Goal: Task Accomplishment & Management: Use online tool/utility

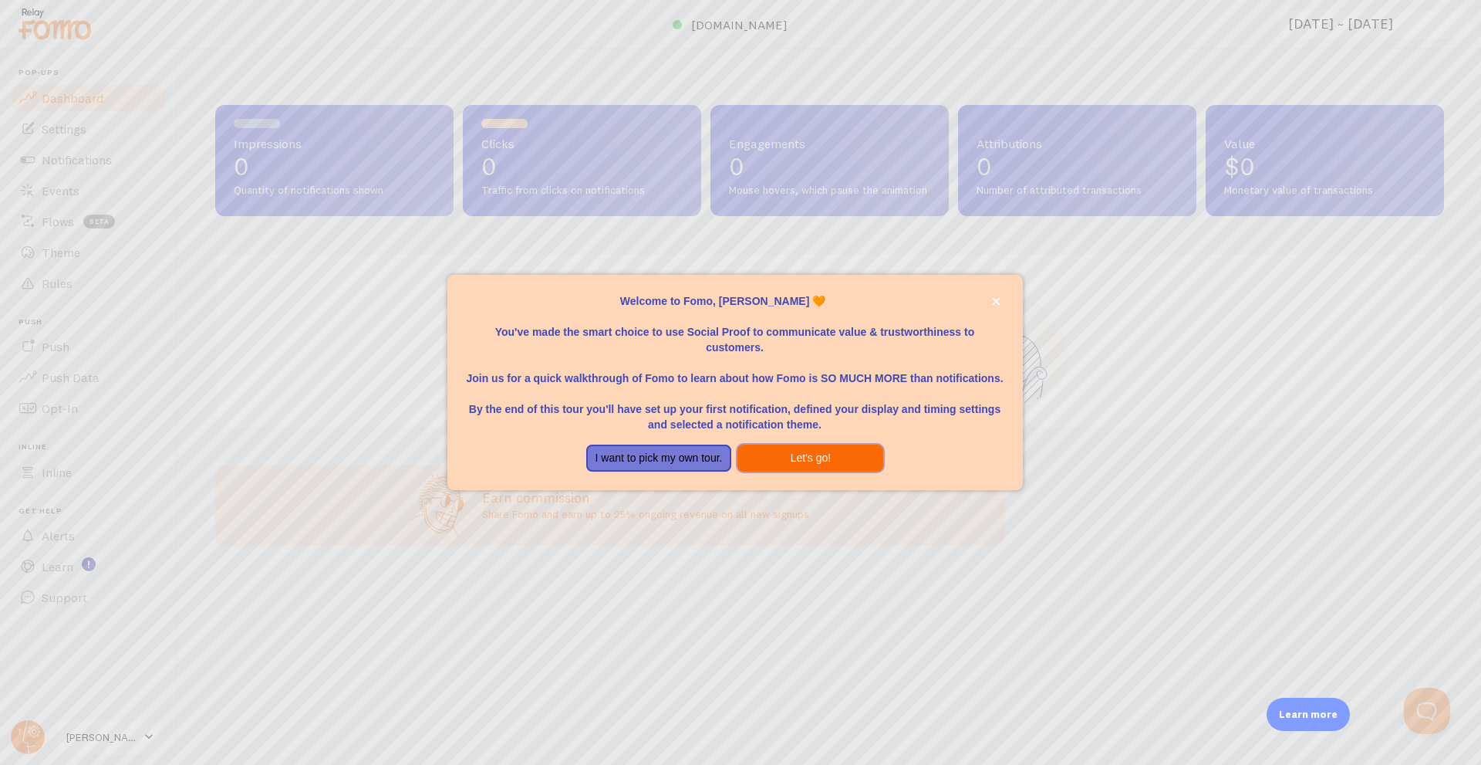
click at [821, 457] on button "Let's go!" at bounding box center [811, 458] width 146 height 28
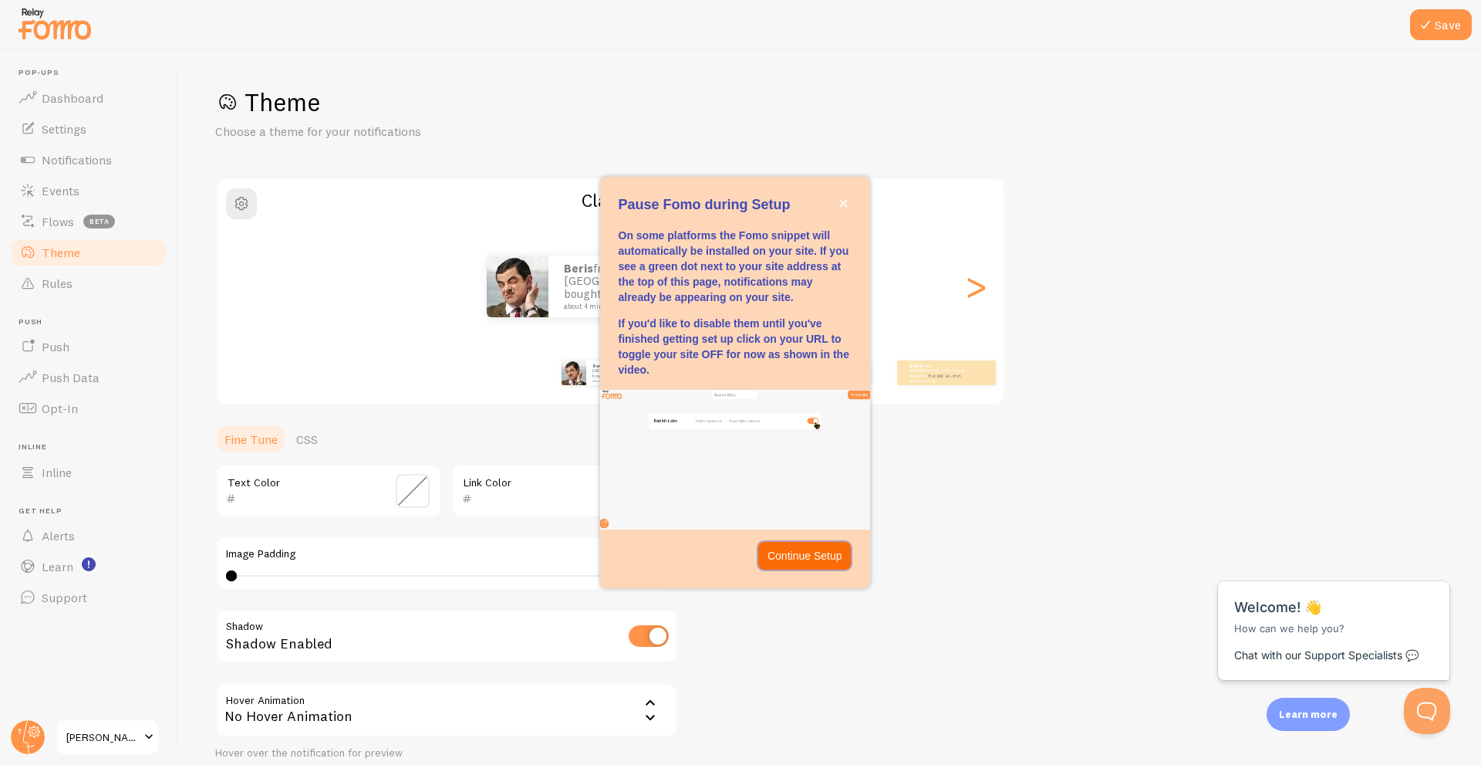
click at [795, 550] on p "Continue Setup" at bounding box center [805, 555] width 75 height 15
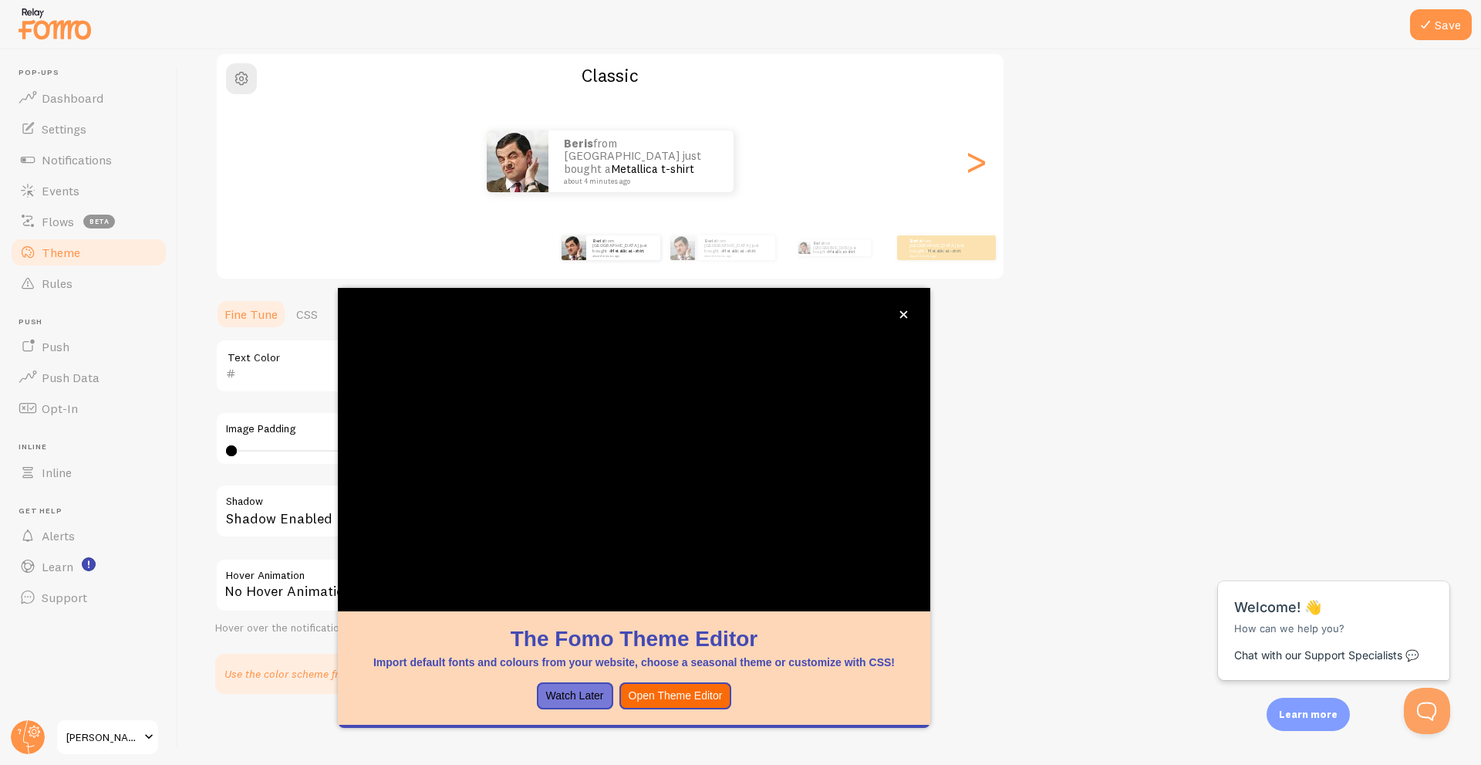
scroll to position [128, 0]
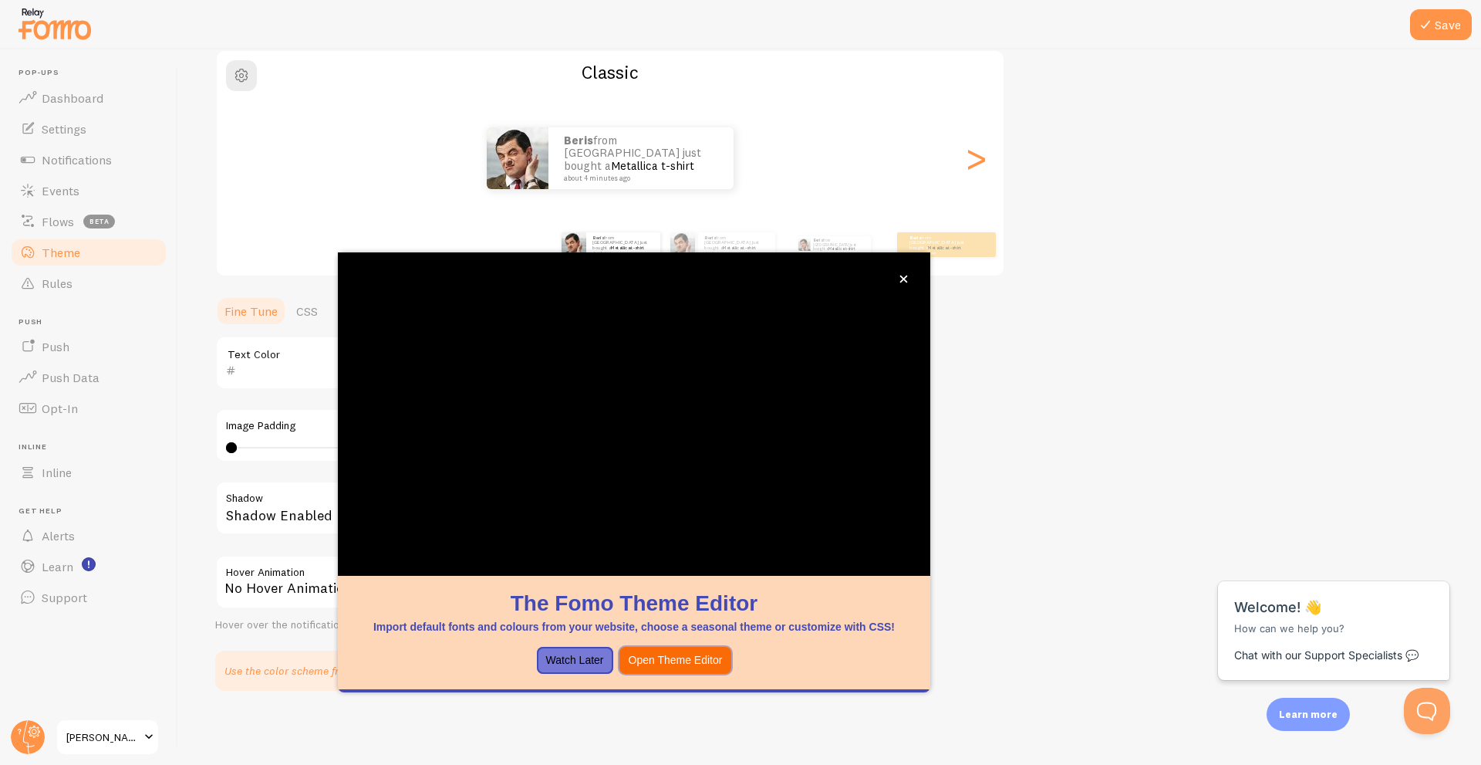
click at [688, 661] on button "Open Theme Editor" at bounding box center [675, 660] width 113 height 28
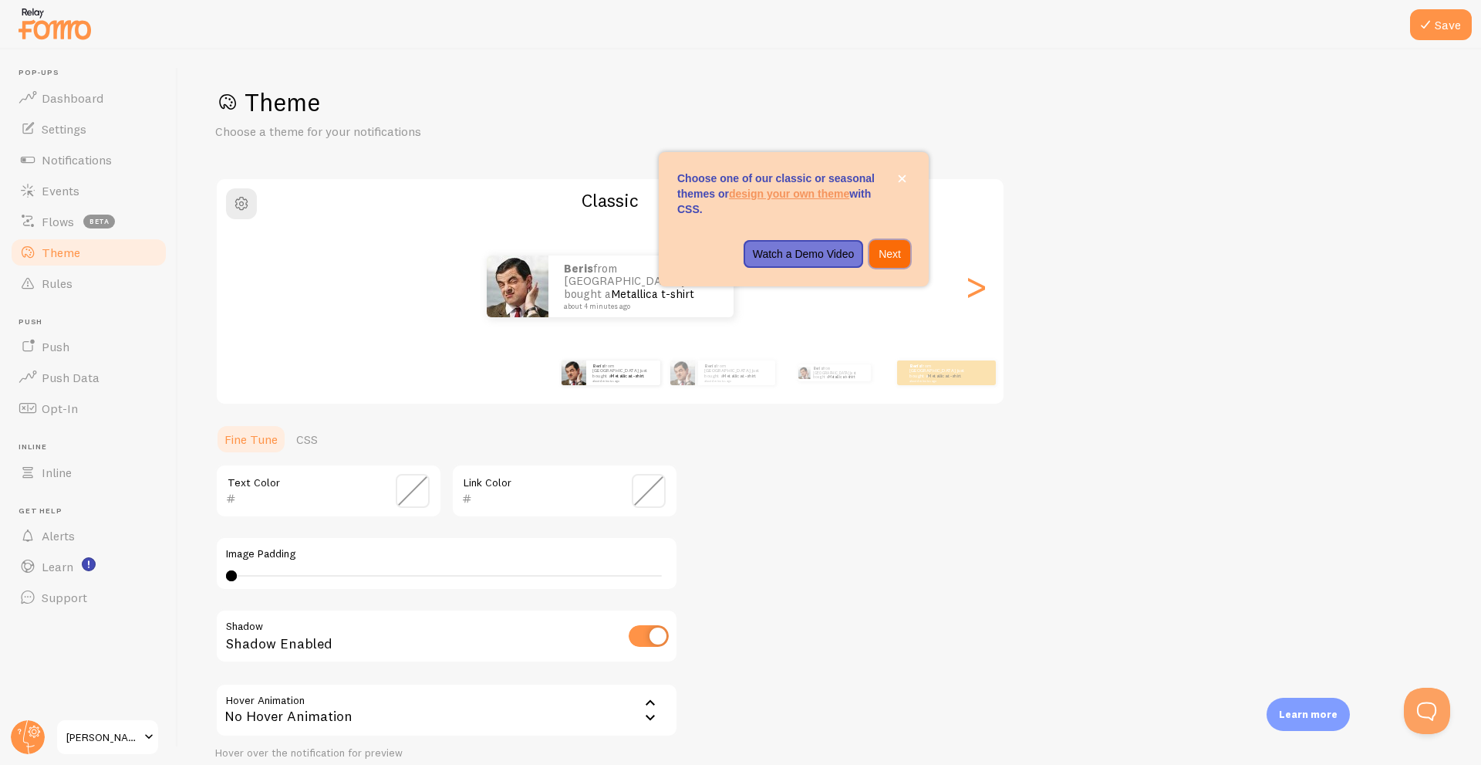
click at [896, 254] on p "Next" at bounding box center [890, 253] width 22 height 15
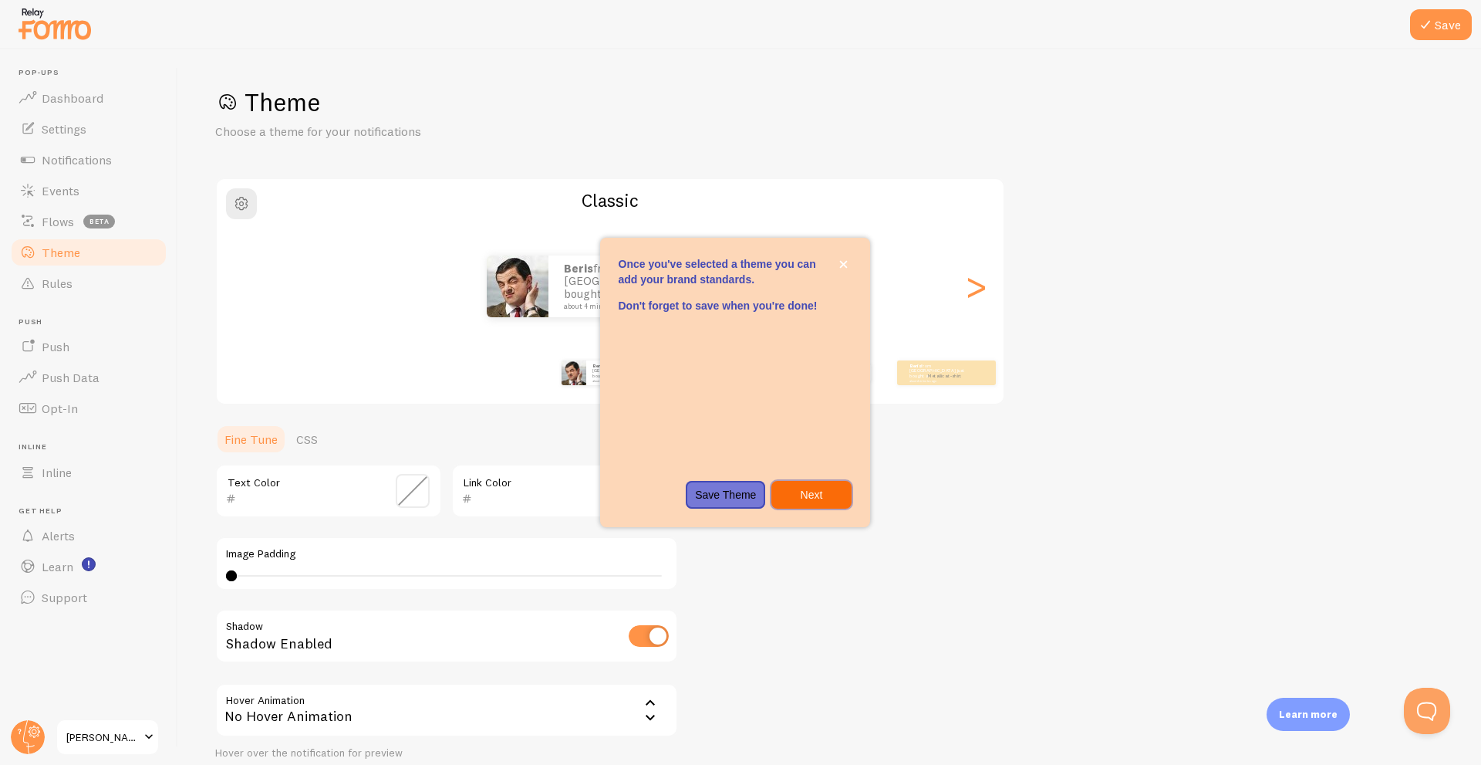
click at [797, 492] on p "Next" at bounding box center [811, 494] width 61 height 15
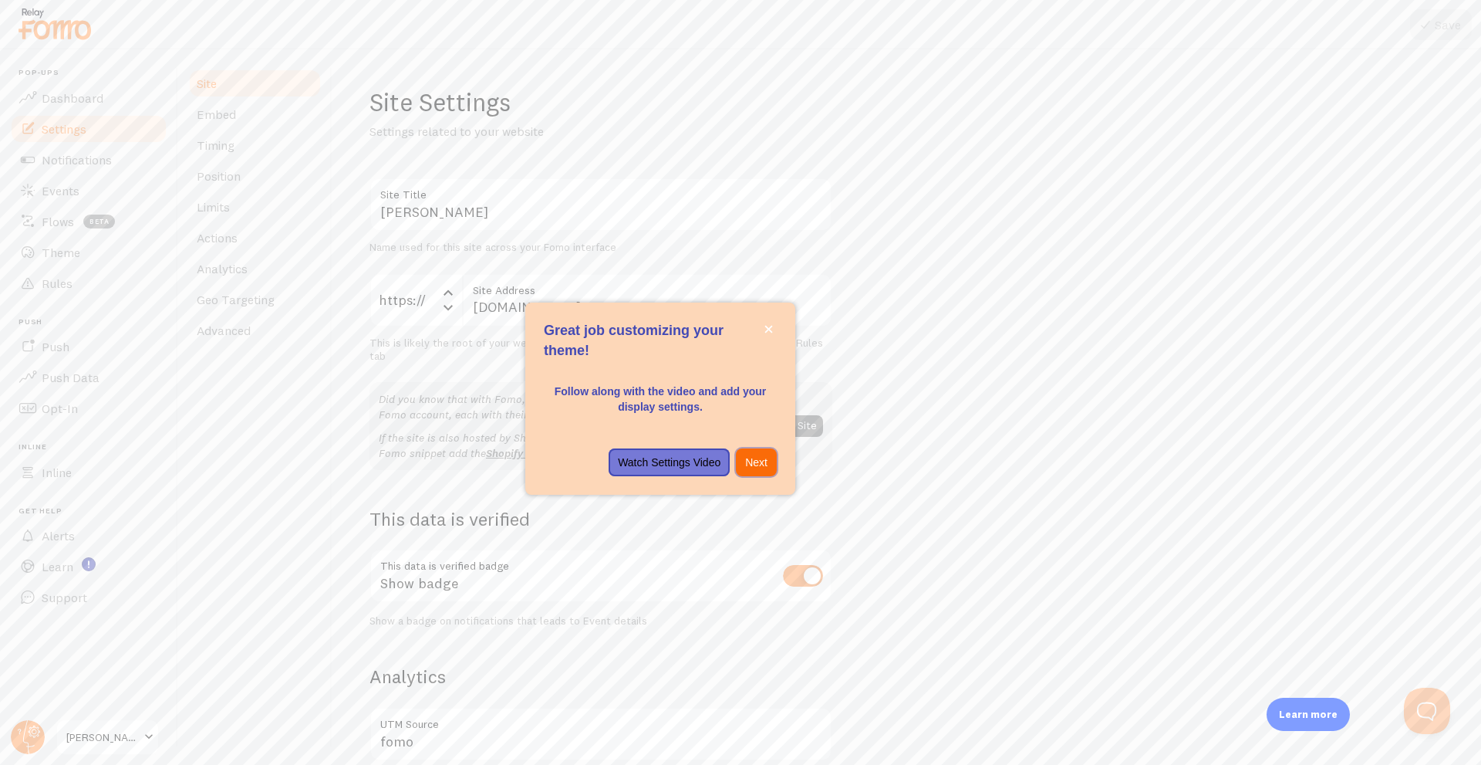
click at [754, 460] on p "Next" at bounding box center [756, 461] width 22 height 15
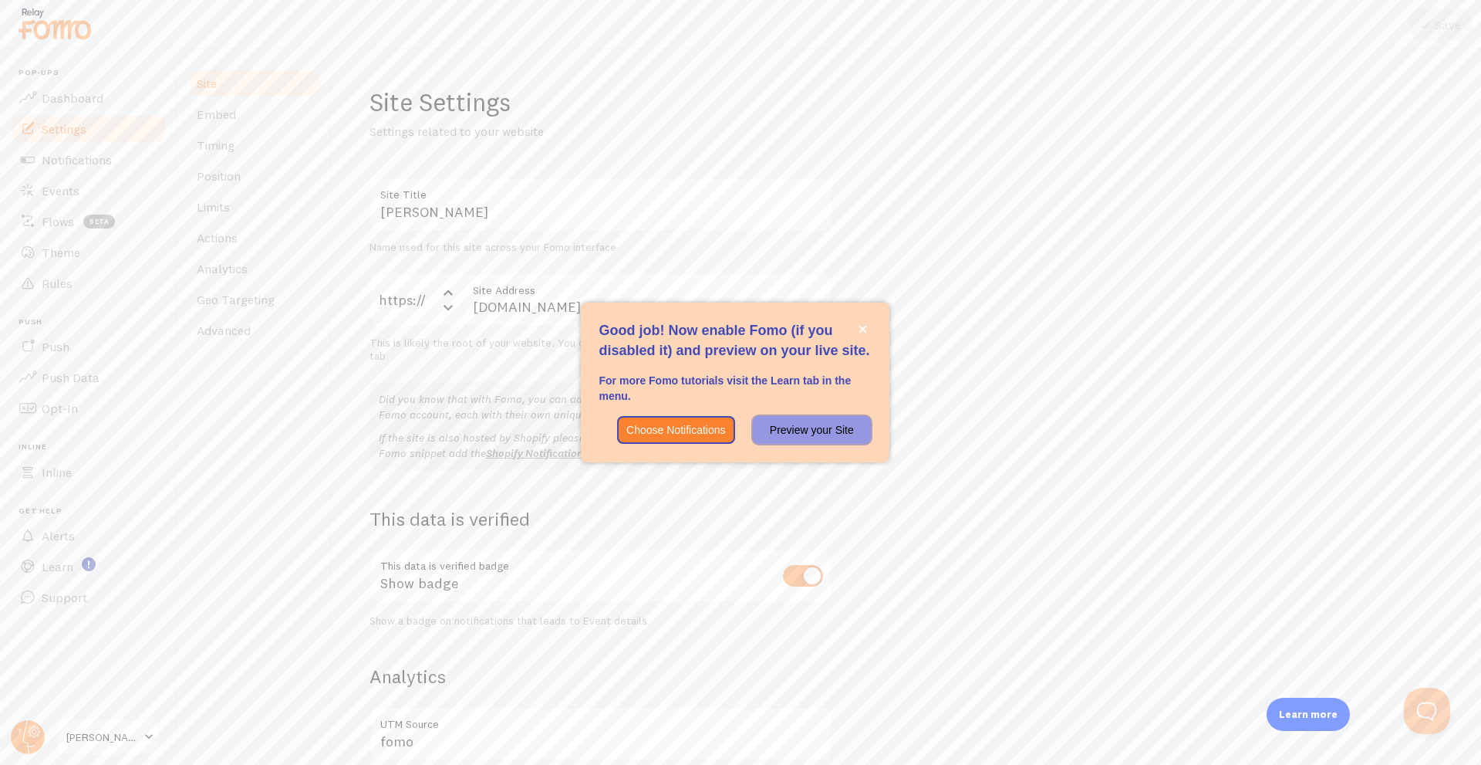
click at [797, 432] on p "Preview your Site" at bounding box center [811, 429] width 99 height 15
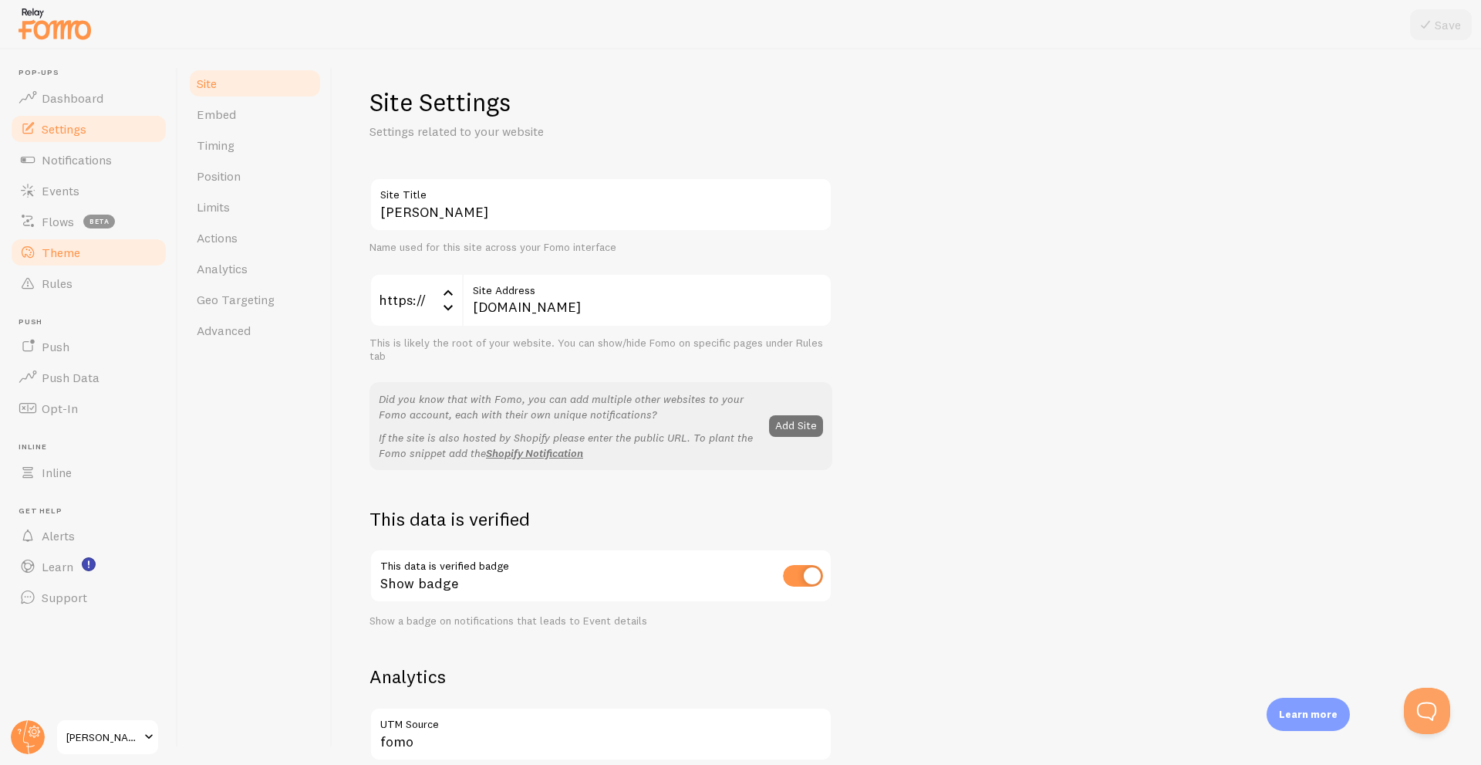
click at [55, 248] on span "Theme" at bounding box center [61, 252] width 39 height 15
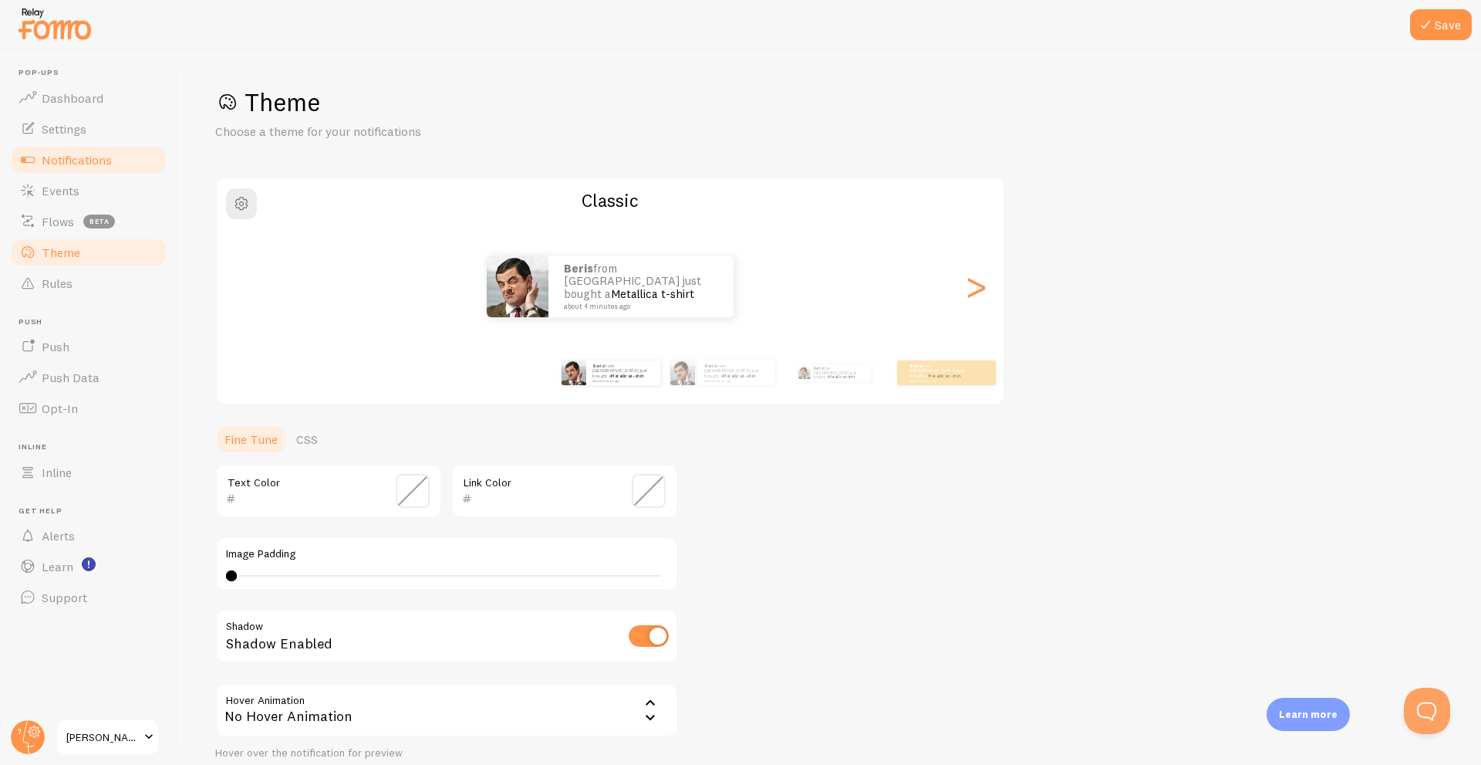
click at [64, 155] on span "Notifications" at bounding box center [77, 159] width 70 height 15
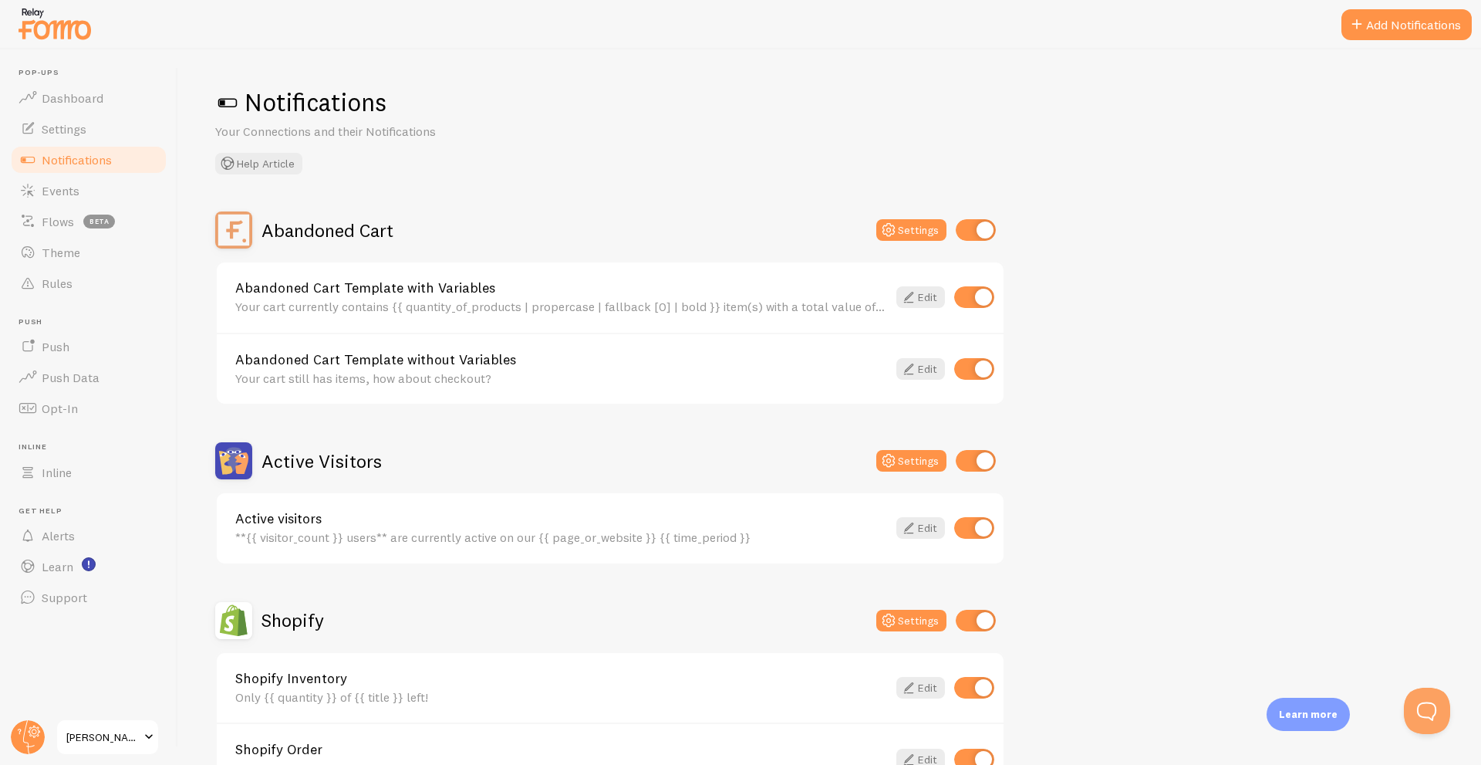
click at [987, 239] on input "checkbox" at bounding box center [976, 230] width 40 height 22
checkbox input "false"
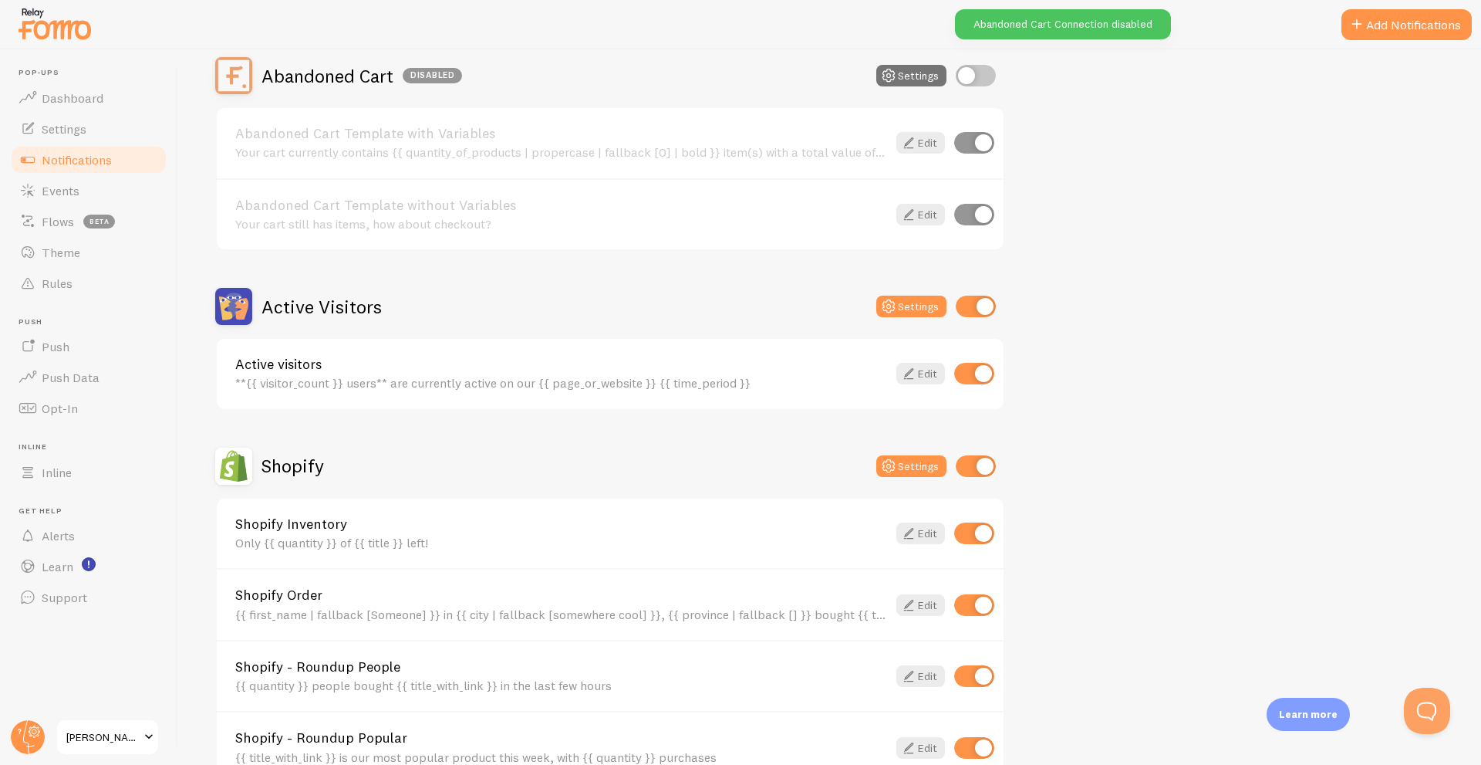
scroll to position [309, 0]
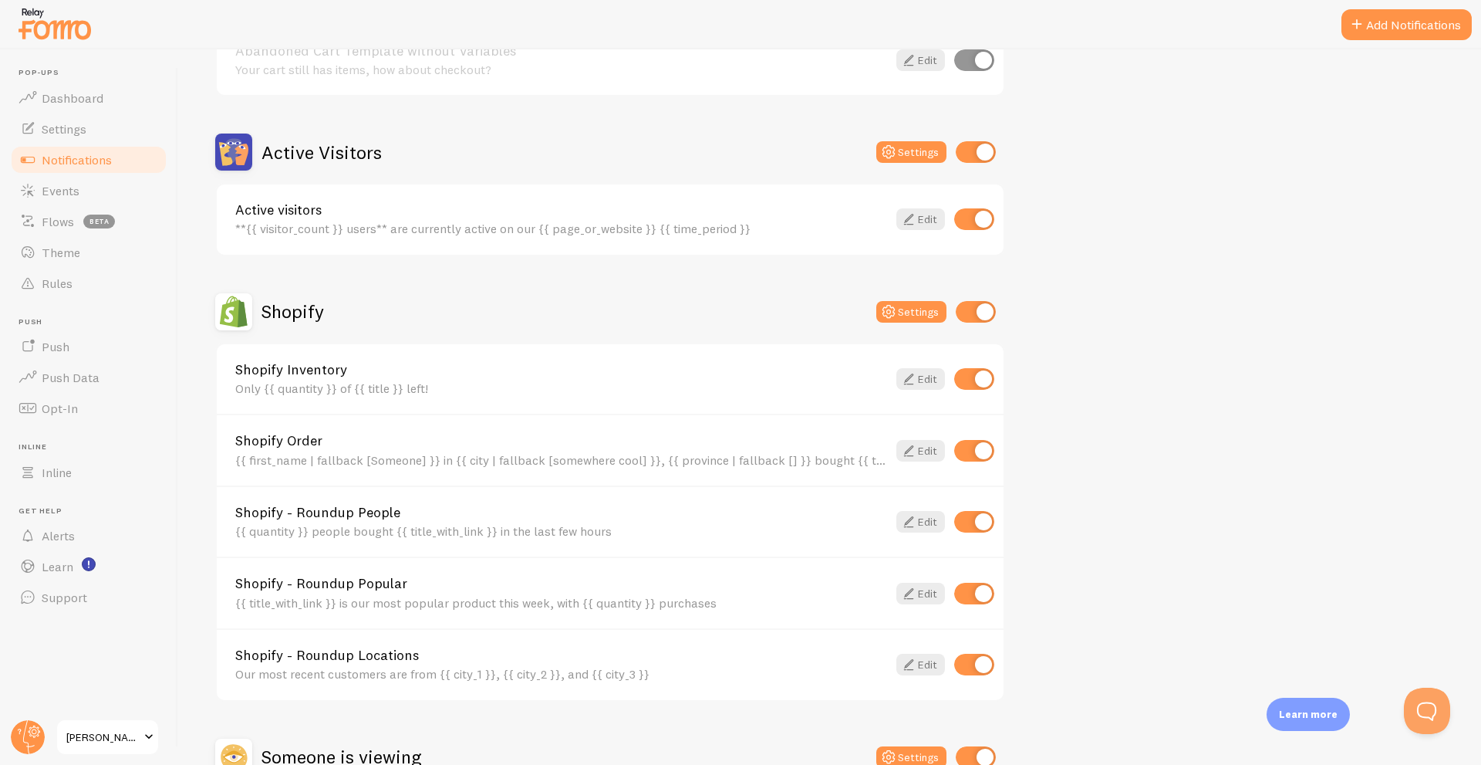
click at [973, 373] on input "checkbox" at bounding box center [974, 379] width 40 height 22
checkbox input "false"
click at [974, 524] on input "checkbox" at bounding box center [974, 522] width 40 height 22
checkbox input "false"
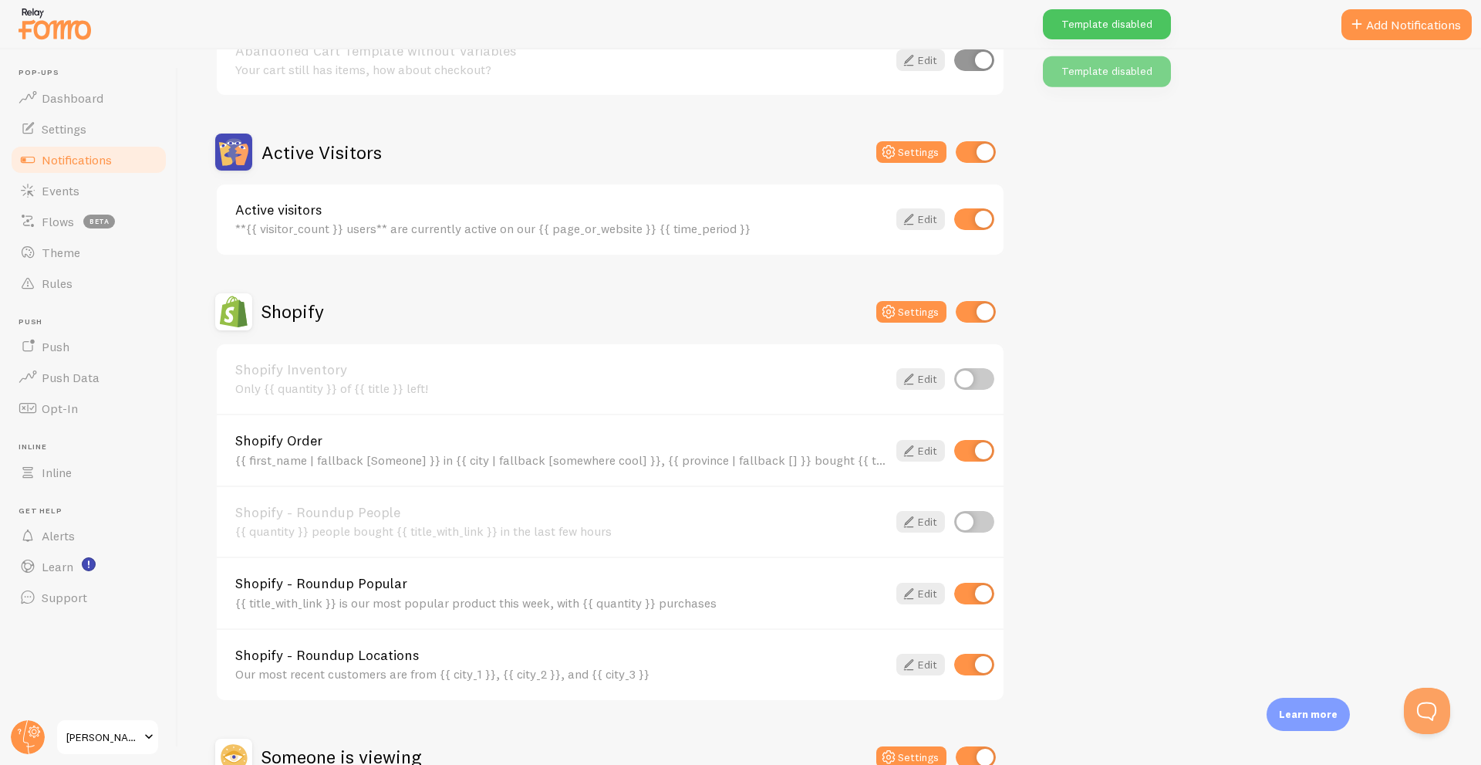
click at [974, 576] on div "Shopify - Roundup Popular {{ title_with_link }} is our most popular product thi…" at bounding box center [610, 592] width 787 height 72
click at [971, 596] on input "checkbox" at bounding box center [974, 593] width 40 height 22
checkbox input "false"
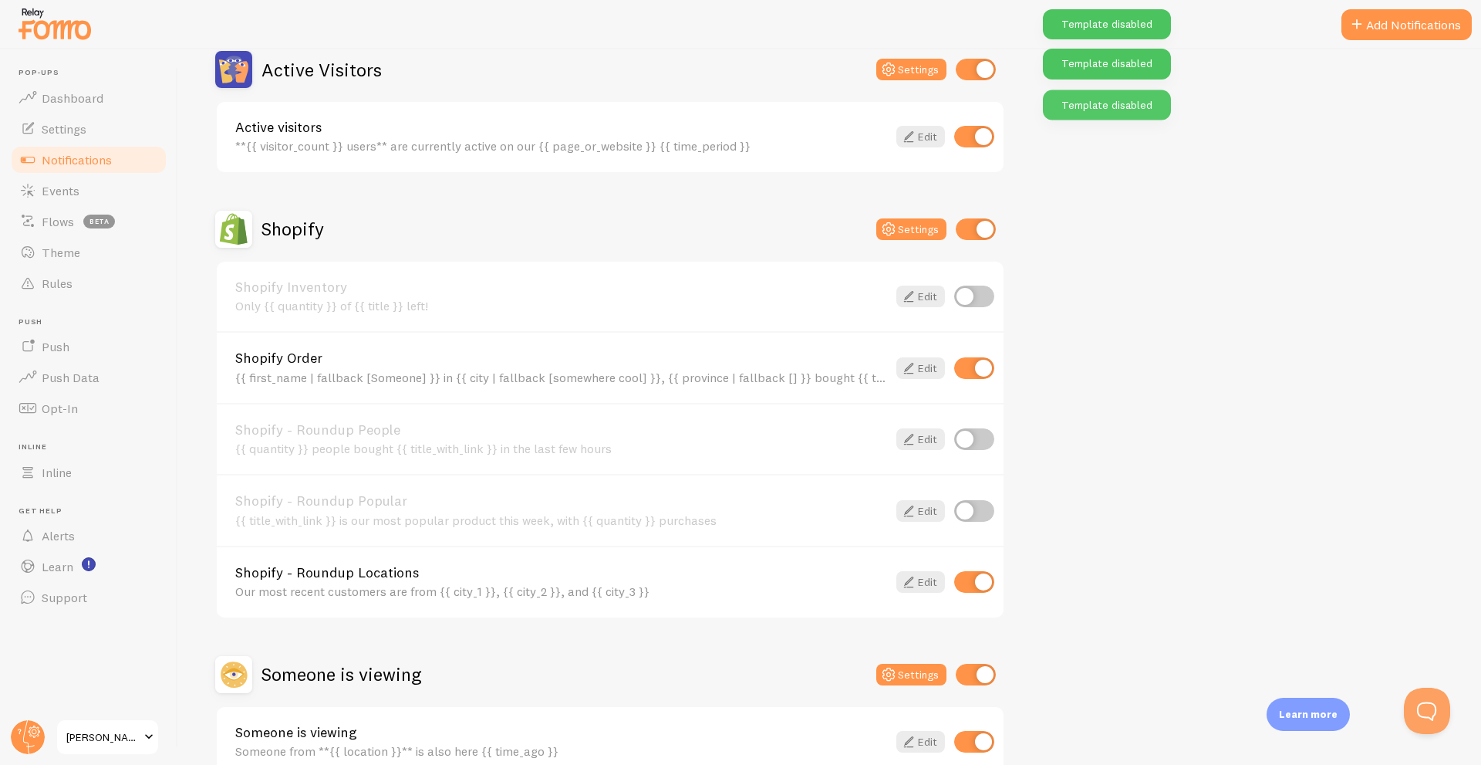
scroll to position [463, 0]
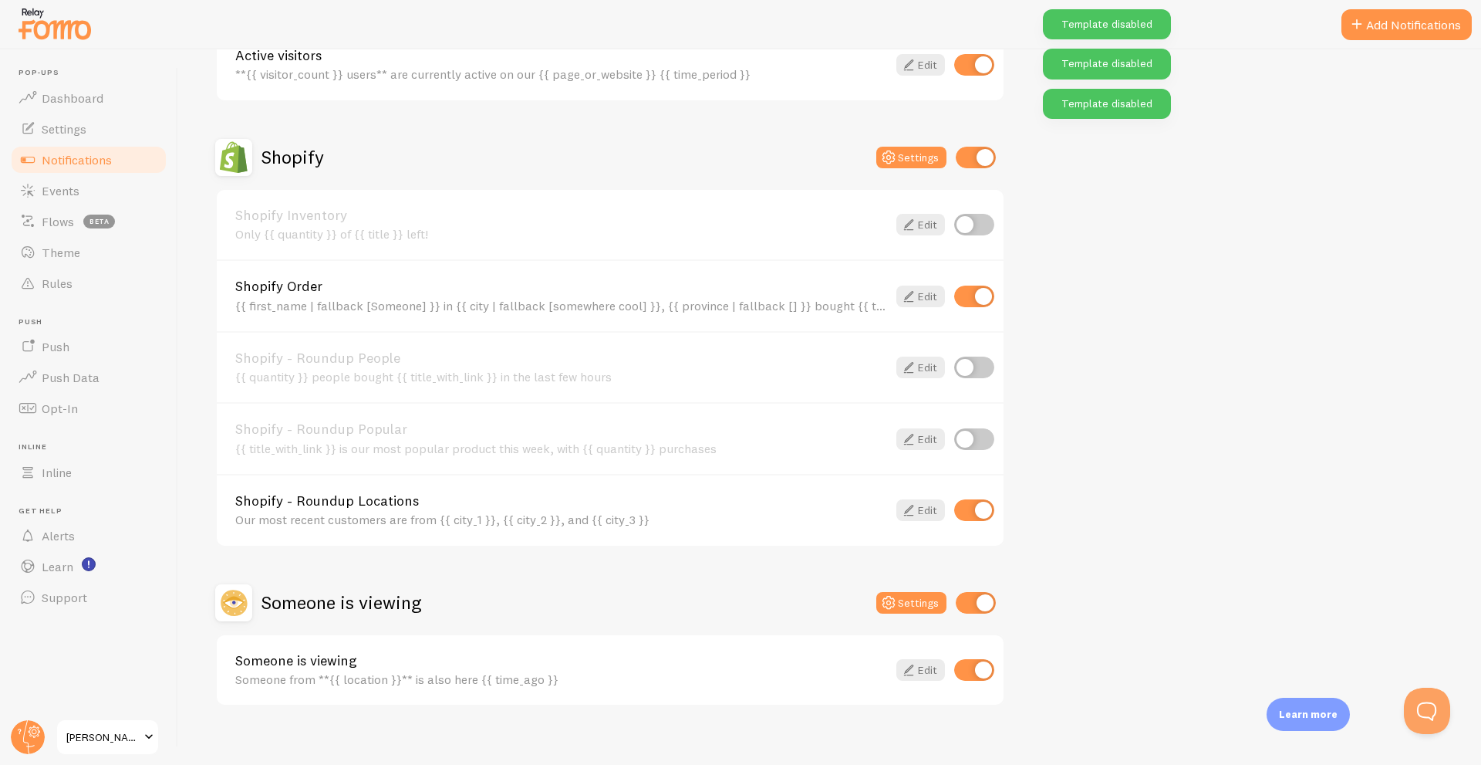
click at [984, 514] on input "checkbox" at bounding box center [974, 510] width 40 height 22
checkbox input "false"
click at [987, 609] on input "checkbox" at bounding box center [976, 603] width 40 height 22
checkbox input "false"
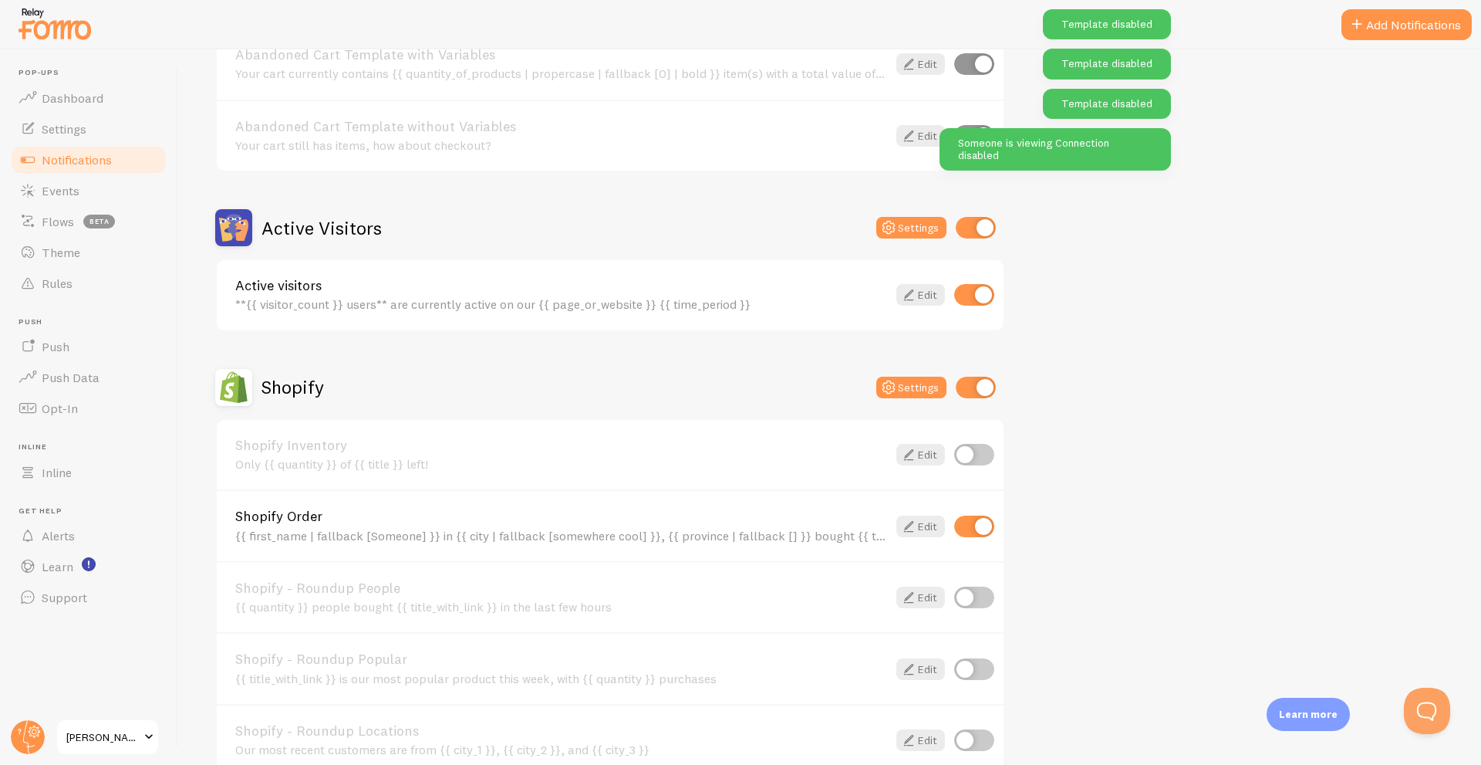
scroll to position [0, 0]
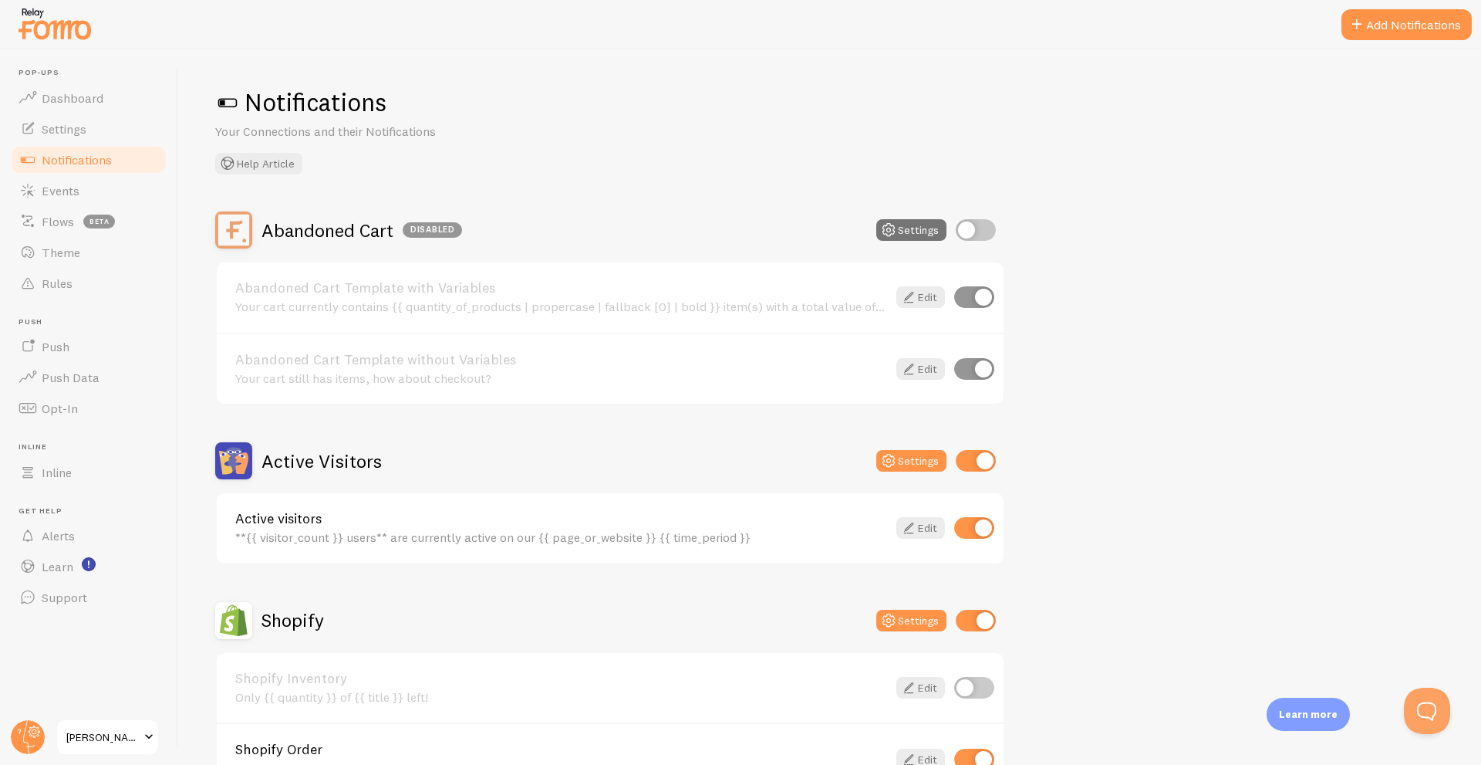
click at [989, 454] on input "checkbox" at bounding box center [976, 461] width 40 height 22
checkbox input "false"
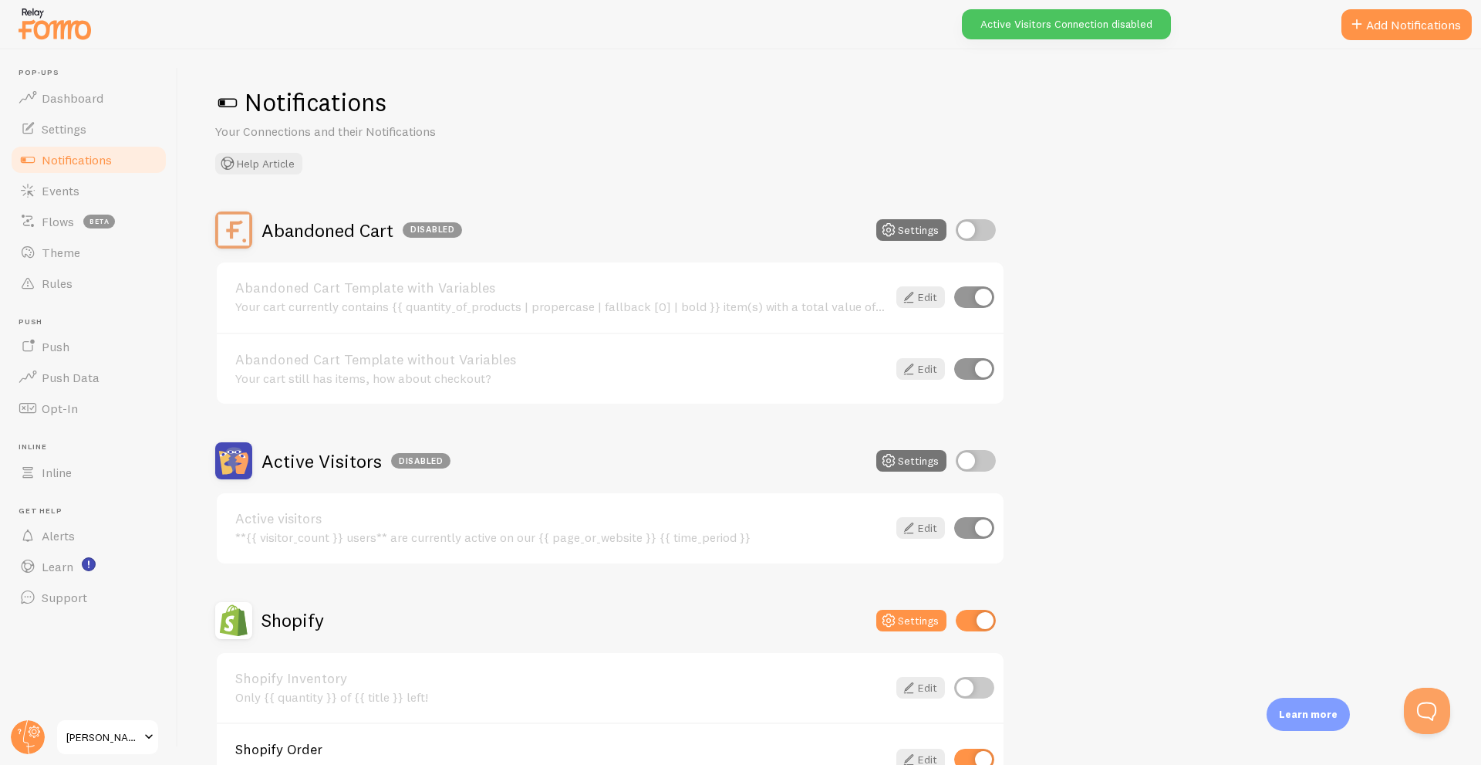
click at [228, 101] on span at bounding box center [227, 102] width 25 height 25
click at [223, 101] on span at bounding box center [227, 102] width 25 height 25
click at [1373, 19] on button "Add Notifications" at bounding box center [1407, 24] width 130 height 31
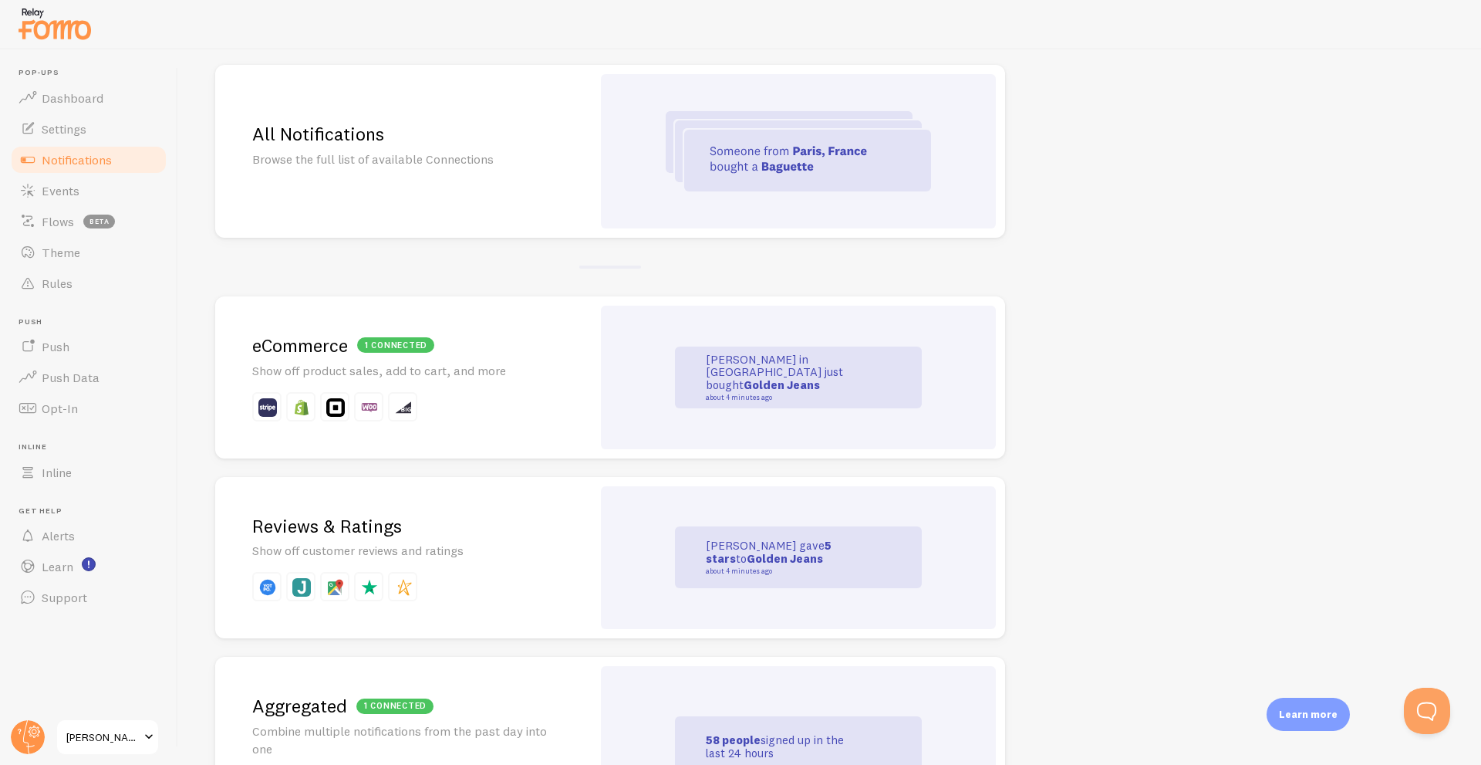
scroll to position [154, 0]
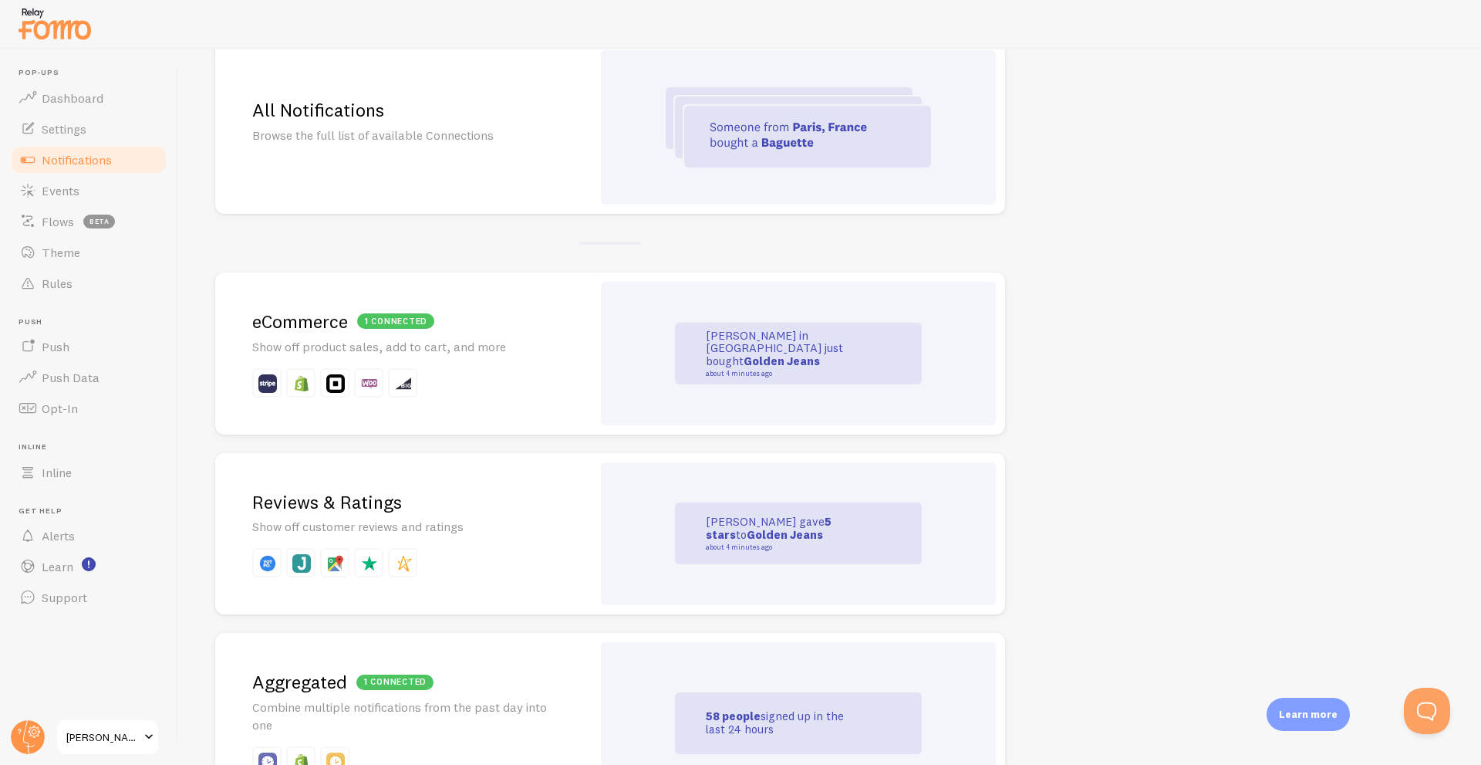
click at [512, 309] on h2 "1 connected eCommerce" at bounding box center [403, 321] width 302 height 24
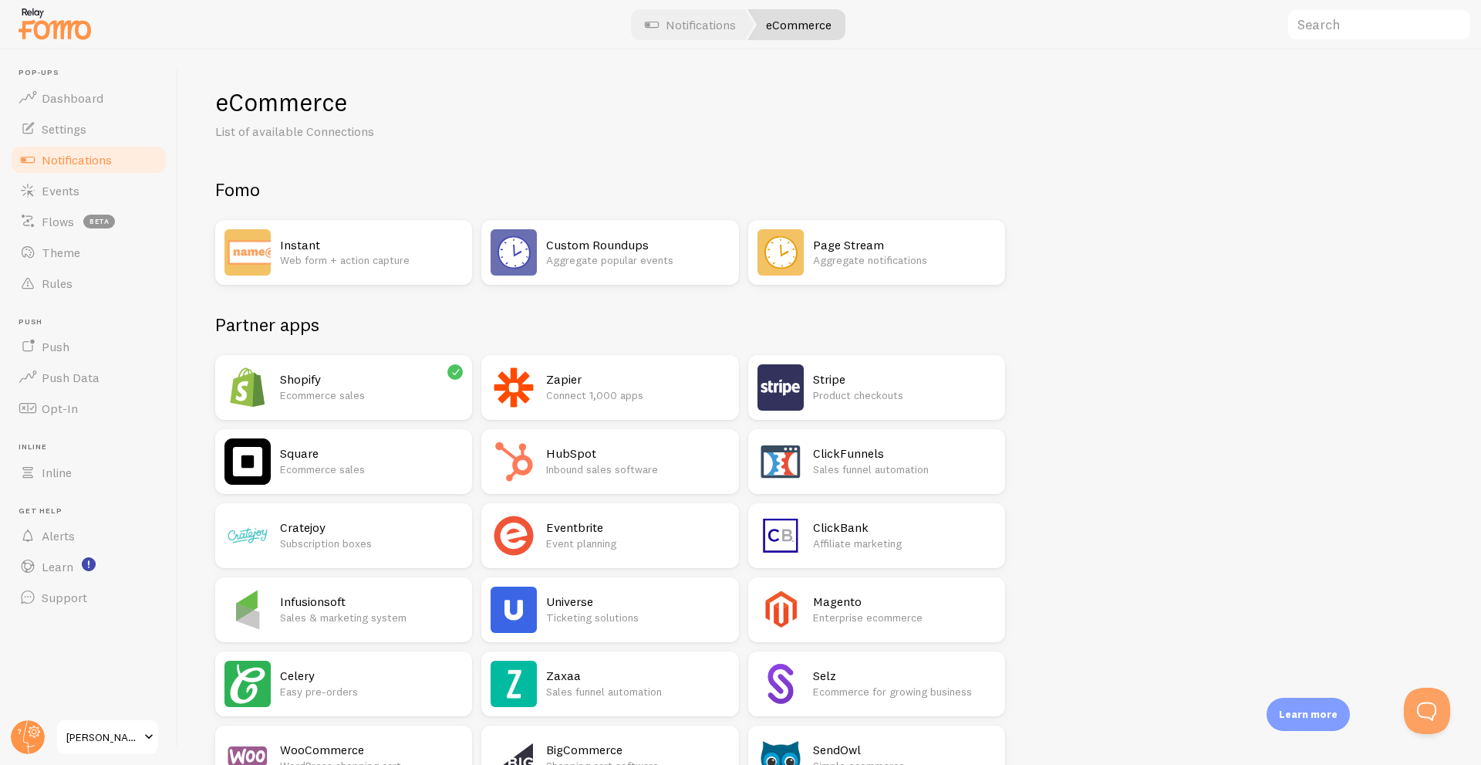
click at [386, 371] on h2 "Shopify" at bounding box center [371, 379] width 183 height 16
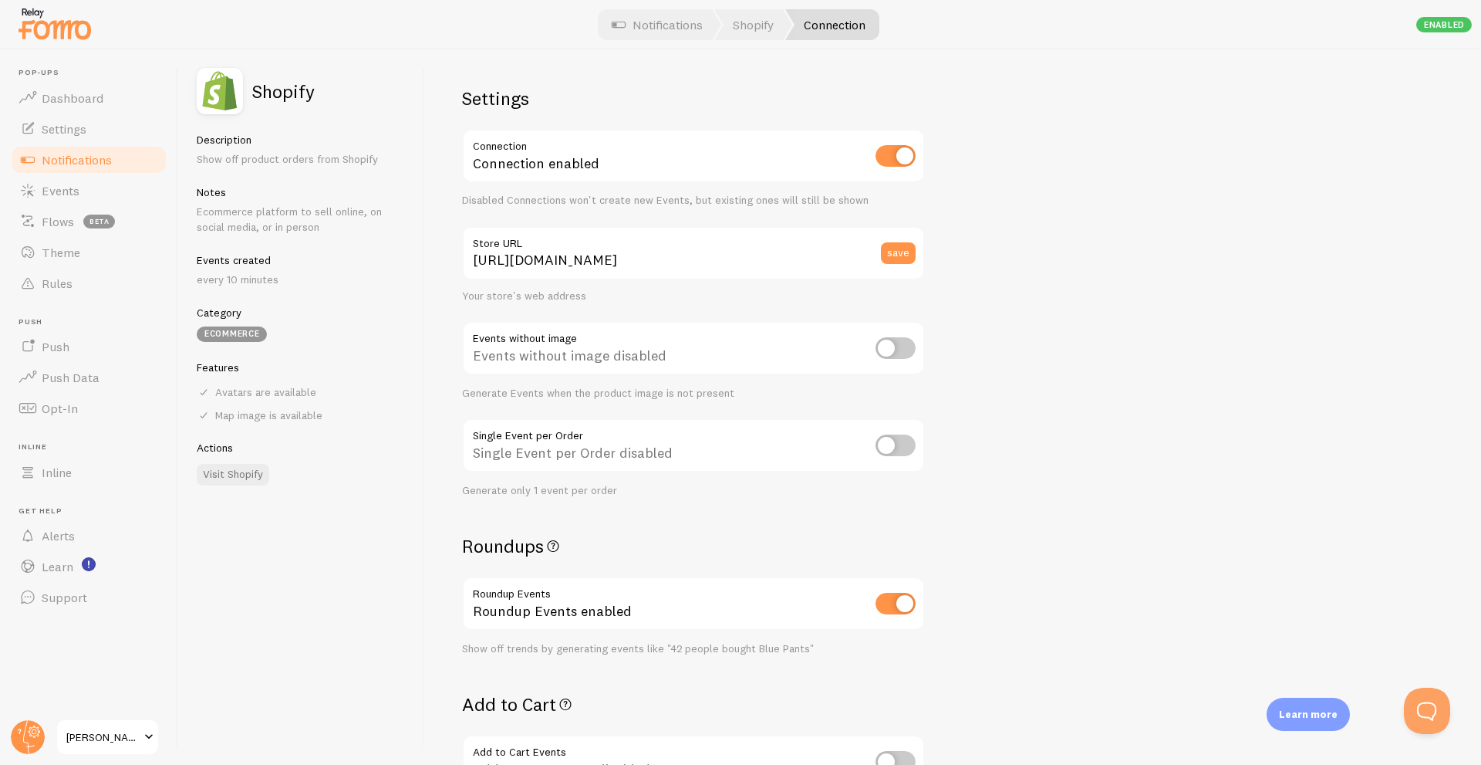
scroll to position [859, 0]
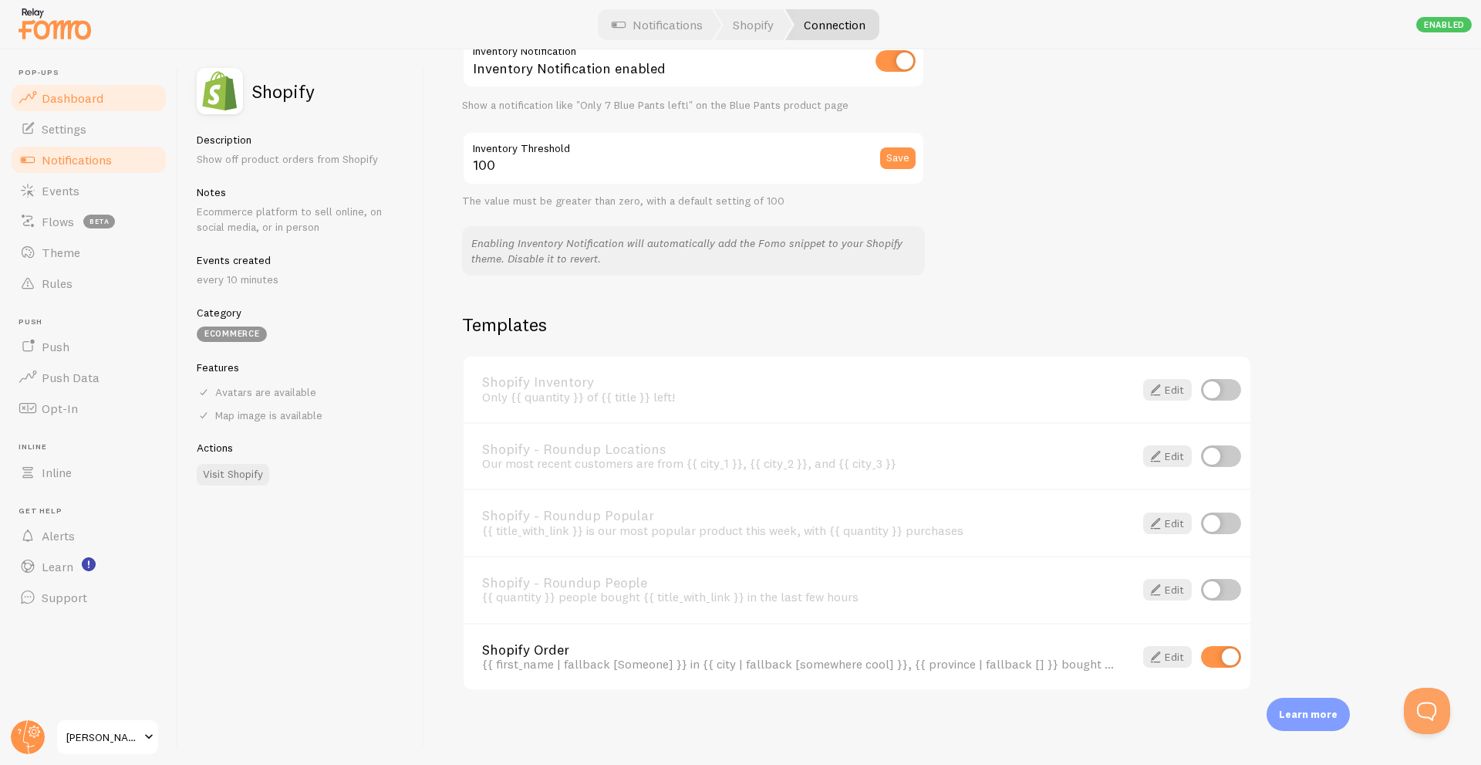
click at [85, 105] on span "Dashboard" at bounding box center [73, 97] width 62 height 15
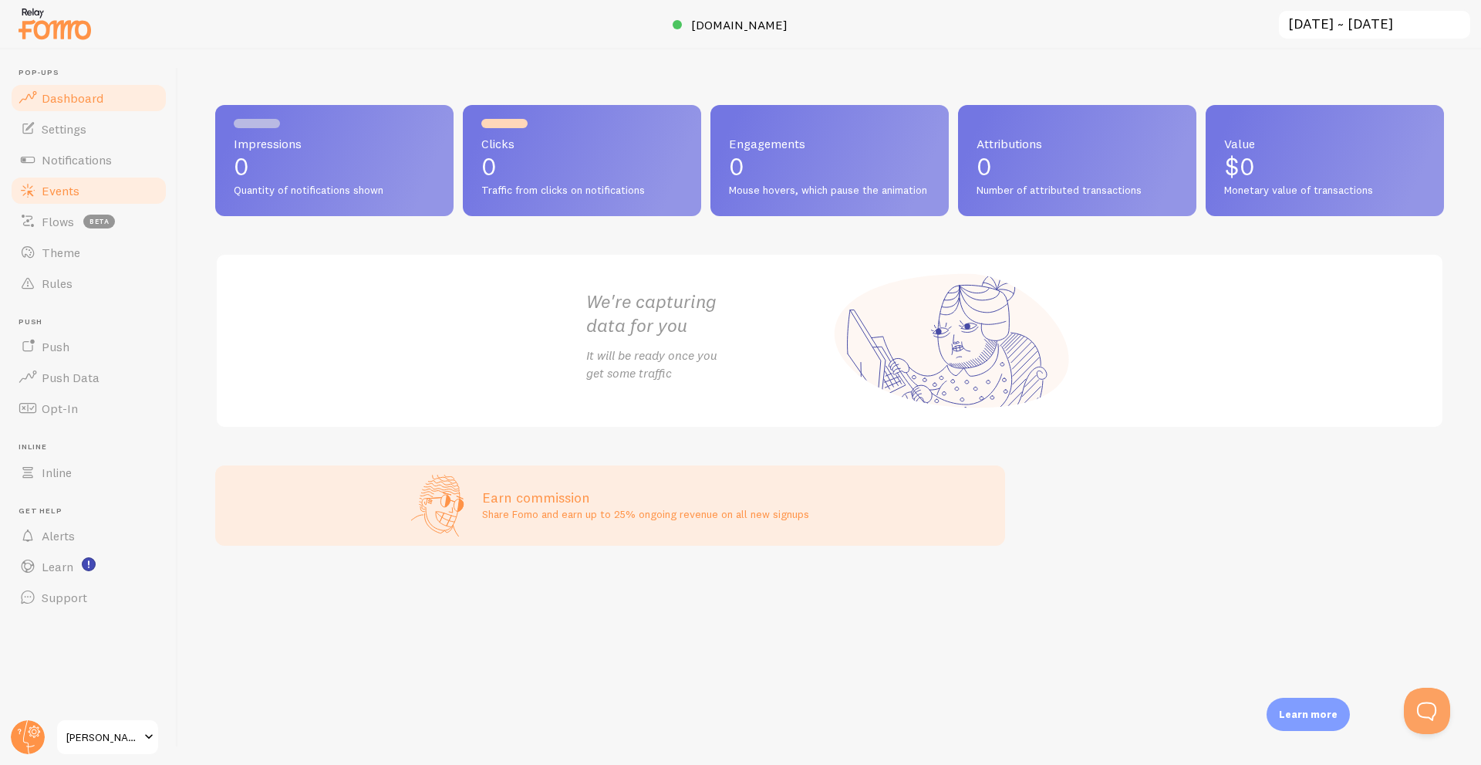
click at [95, 185] on link "Events" at bounding box center [88, 190] width 159 height 31
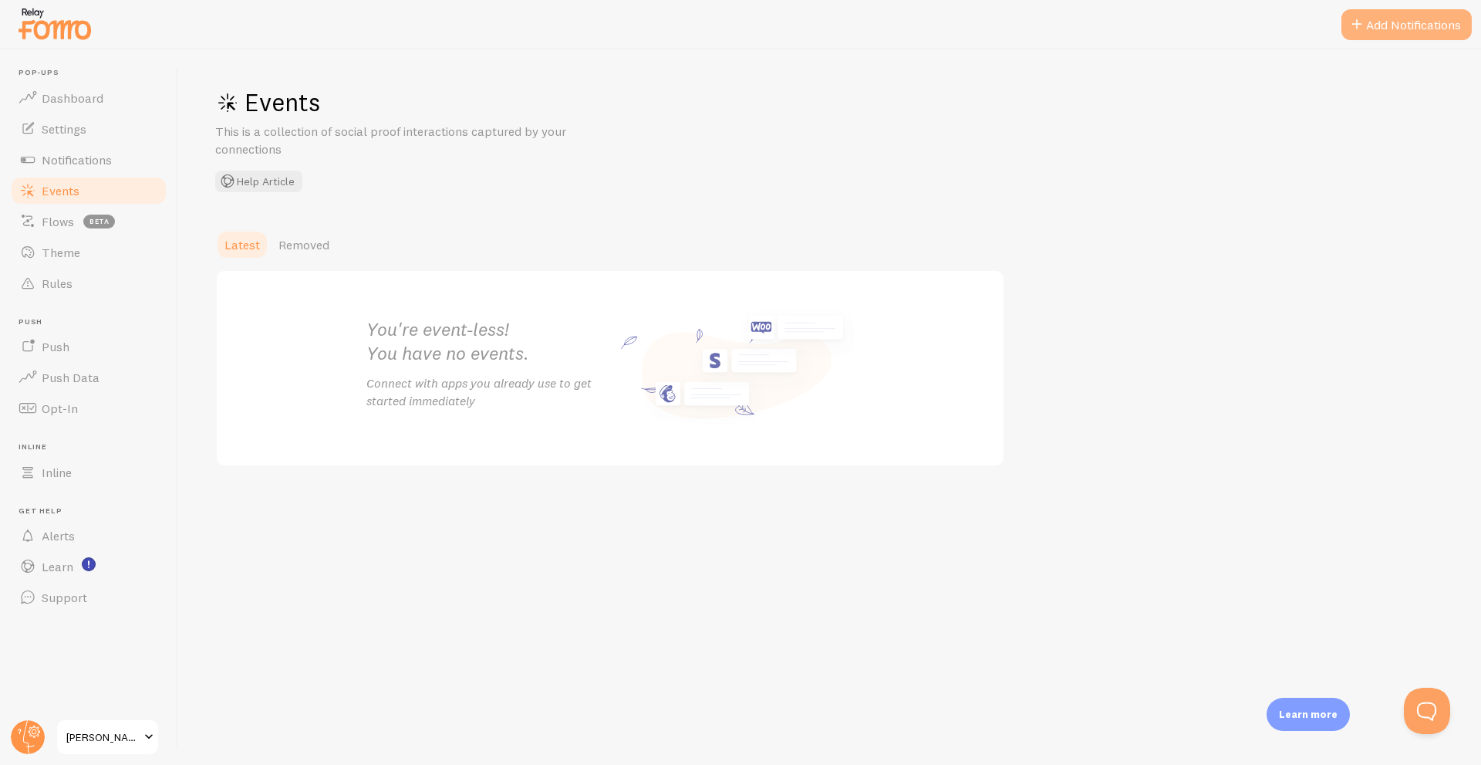
click at [1385, 33] on button "Add Notifications" at bounding box center [1407, 24] width 130 height 31
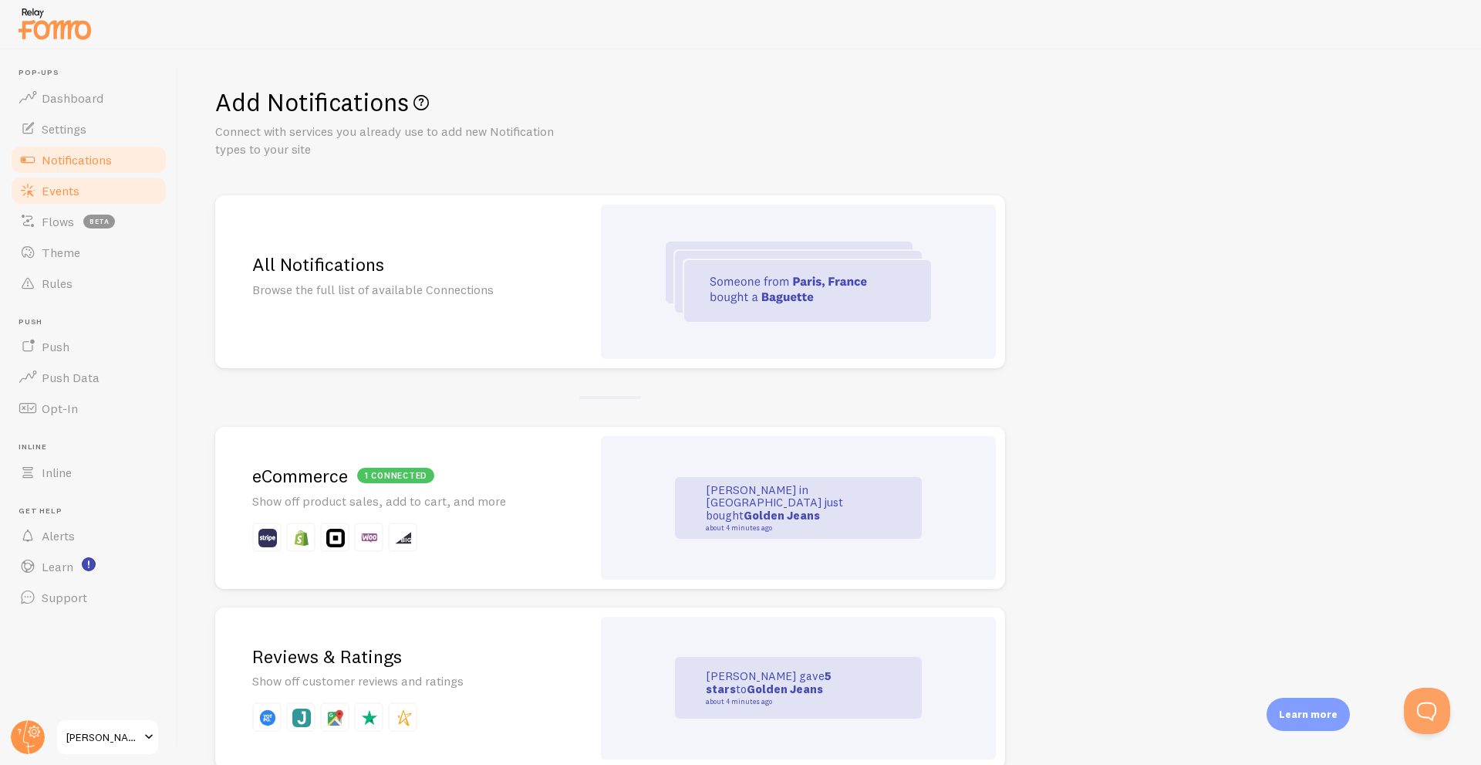
click at [84, 194] on link "Events" at bounding box center [88, 190] width 159 height 31
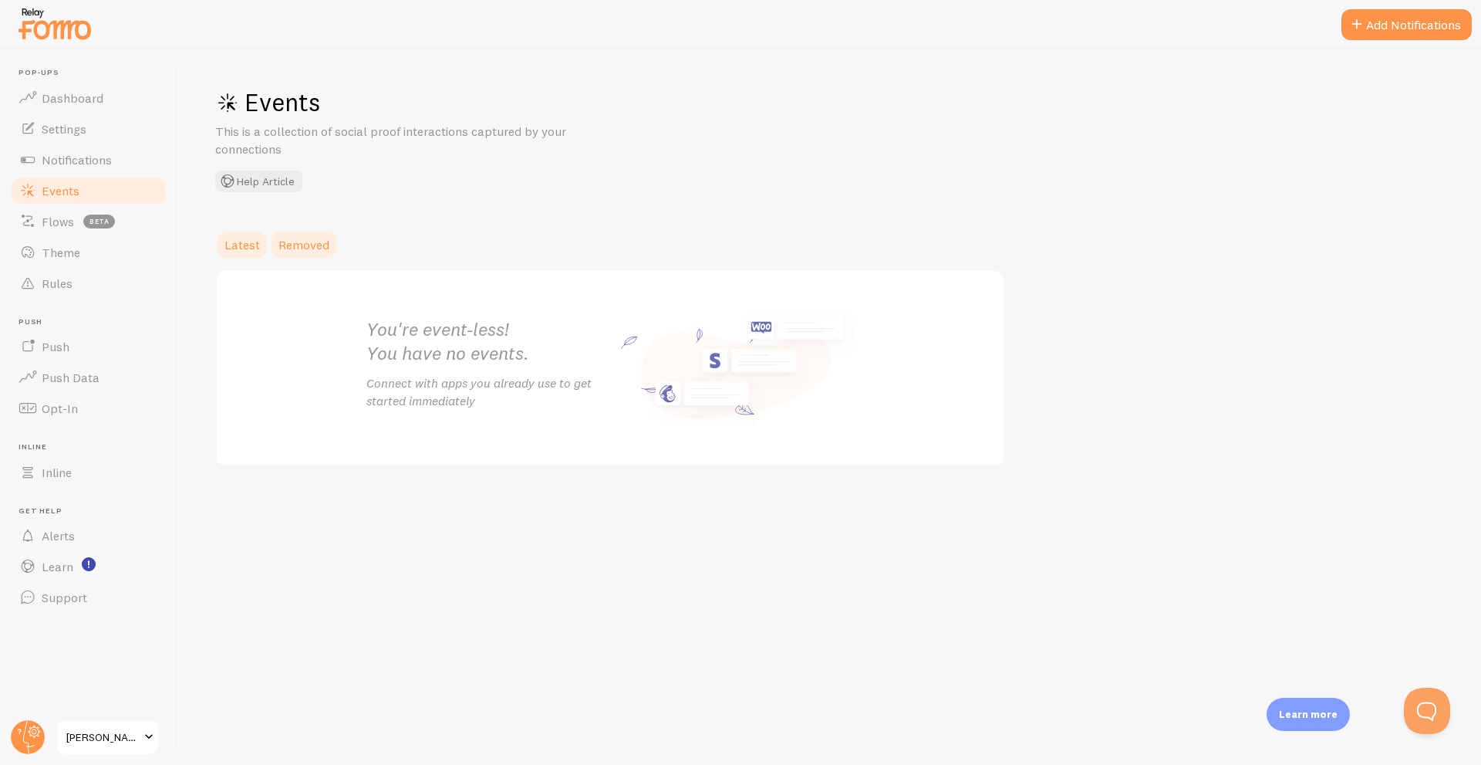
click at [292, 248] on span "Removed" at bounding box center [303, 244] width 51 height 15
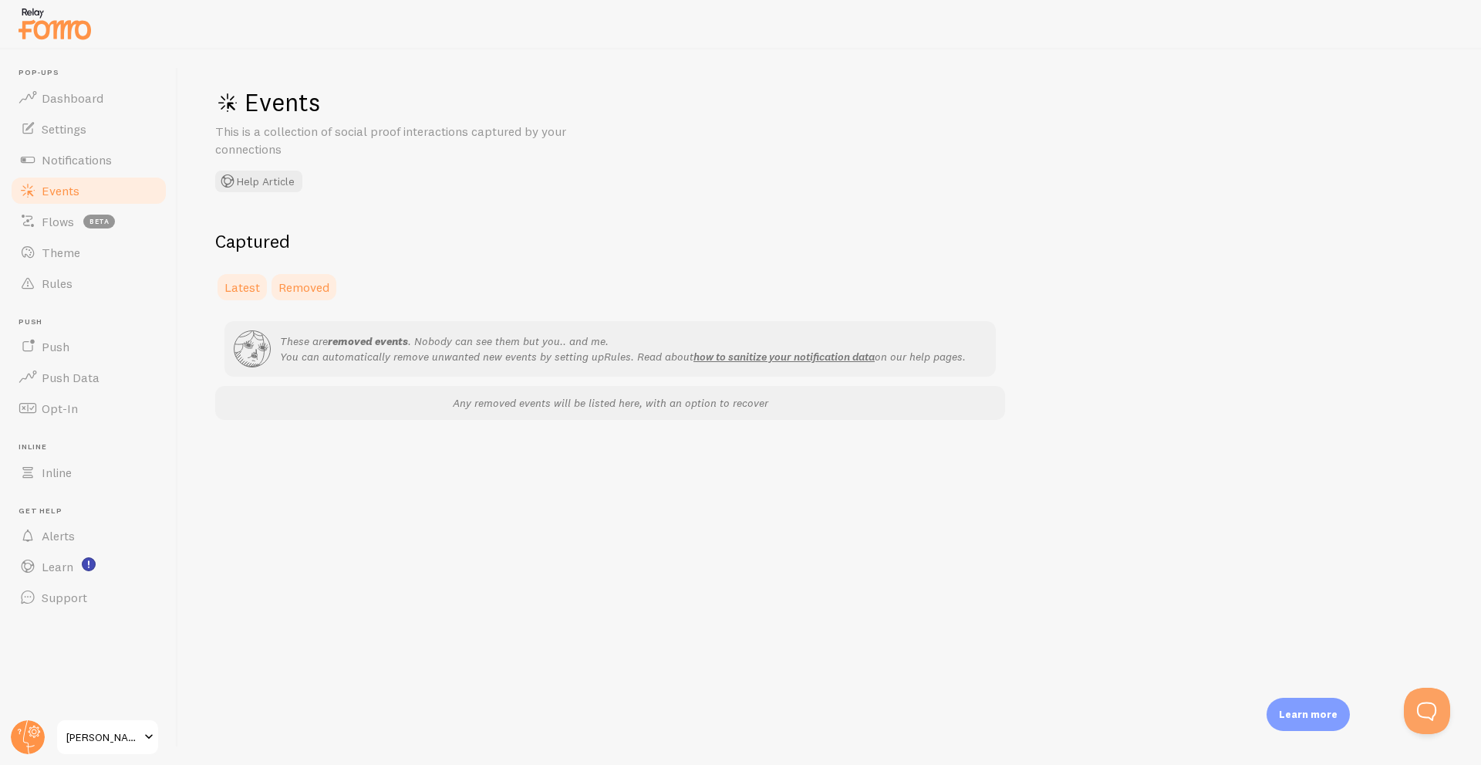
click at [248, 291] on span "Latest" at bounding box center [241, 286] width 35 height 15
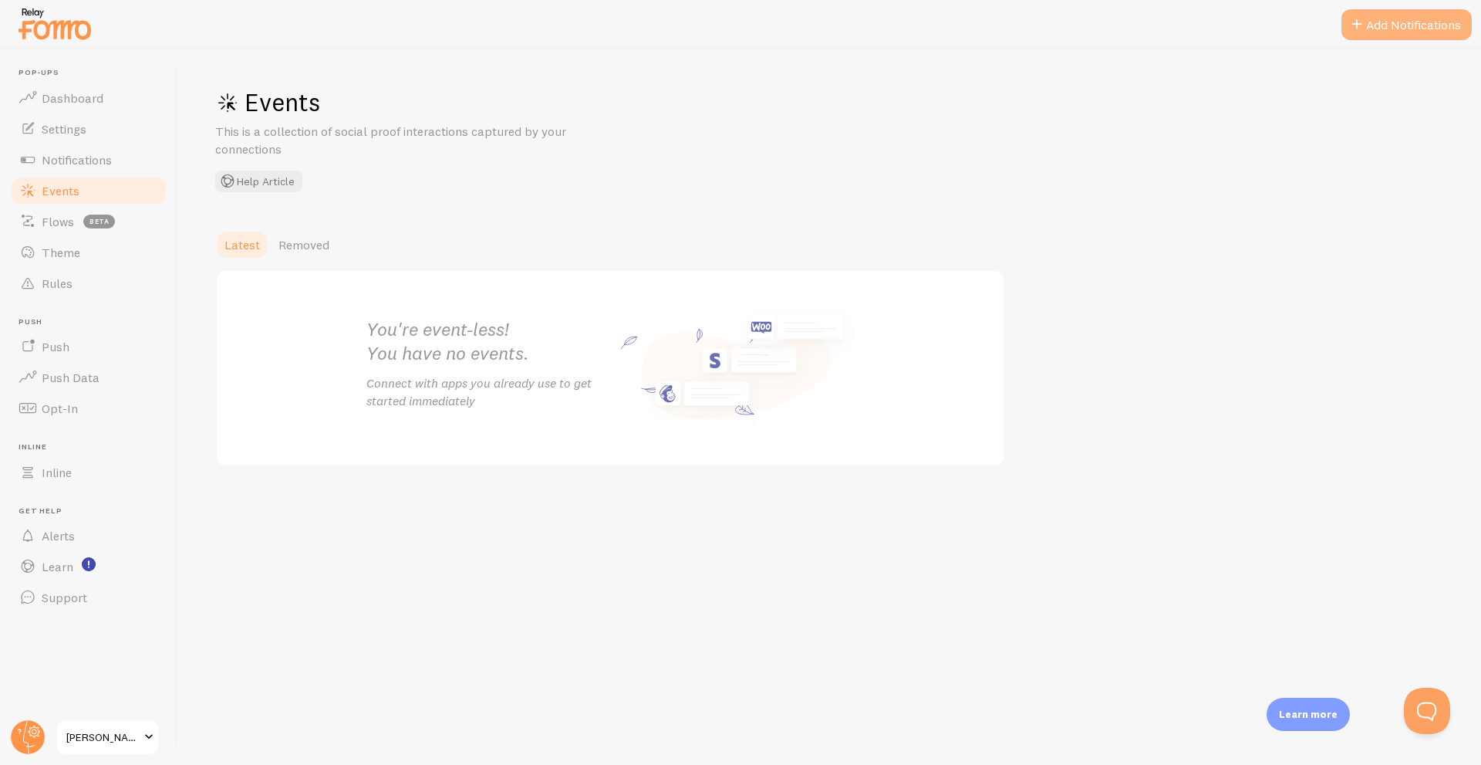
click at [1427, 28] on button "Add Notifications" at bounding box center [1407, 24] width 130 height 31
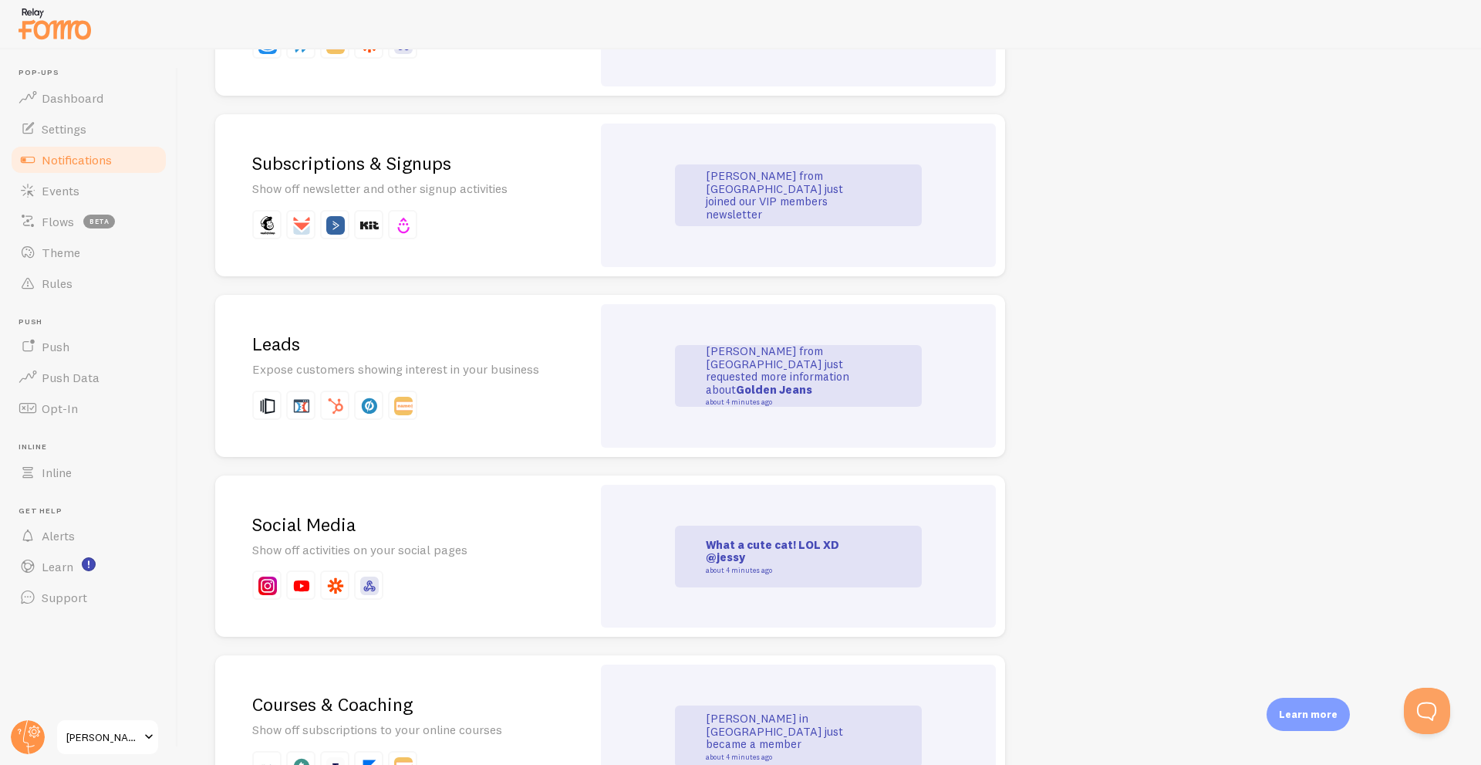
scroll to position [3196, 0]
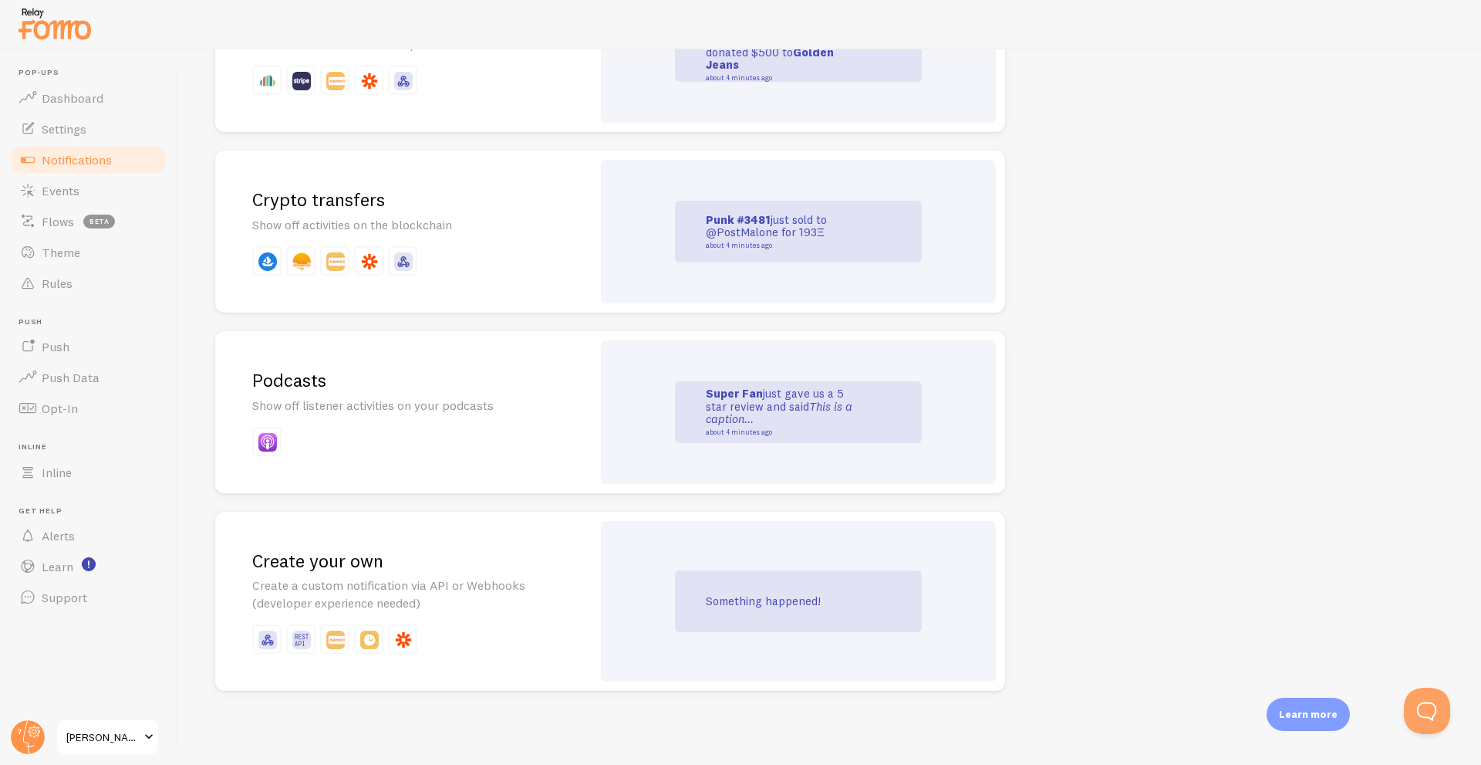
click at [492, 562] on h2 "Create your own" at bounding box center [403, 561] width 302 height 24
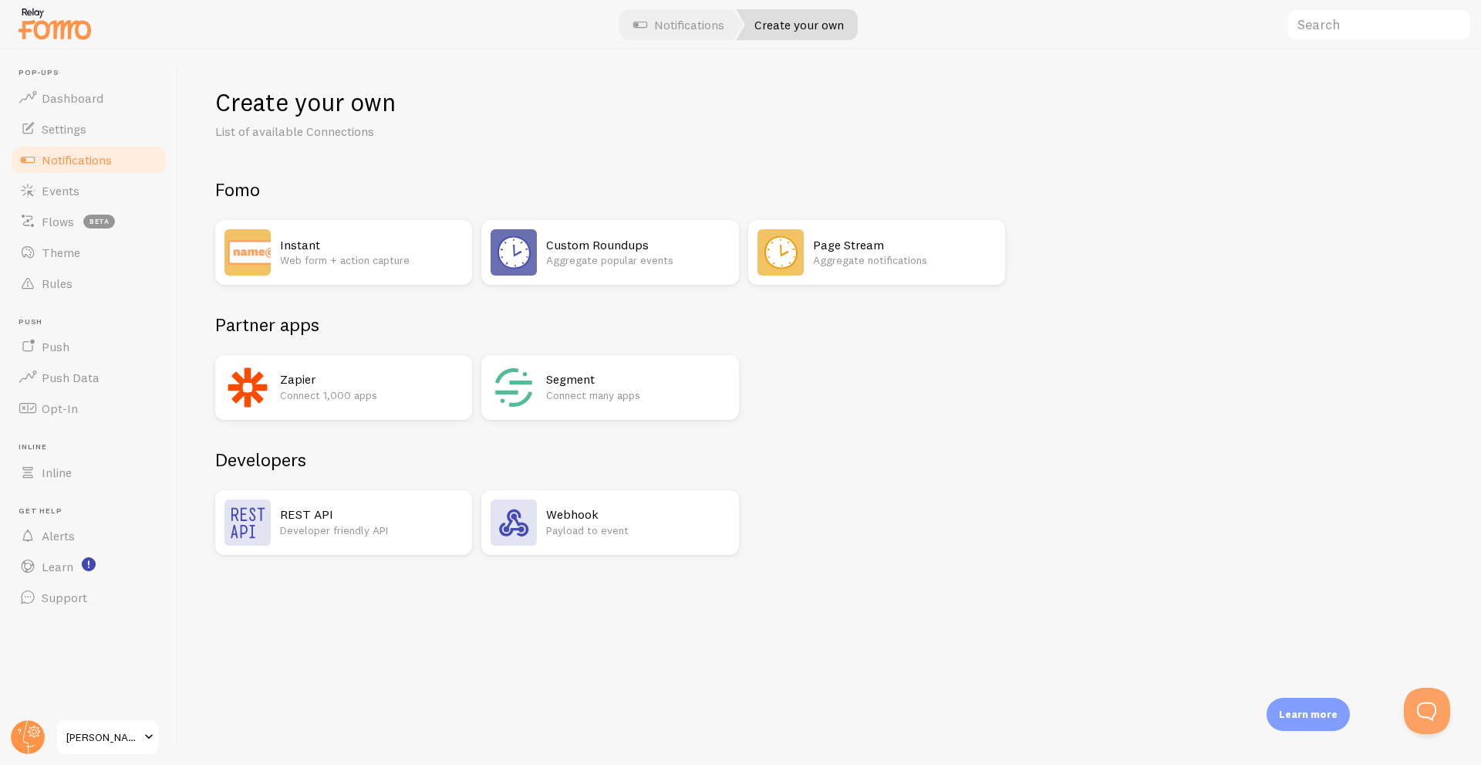
click at [335, 235] on div "Instant Web form + action capture" at bounding box center [371, 252] width 183 height 46
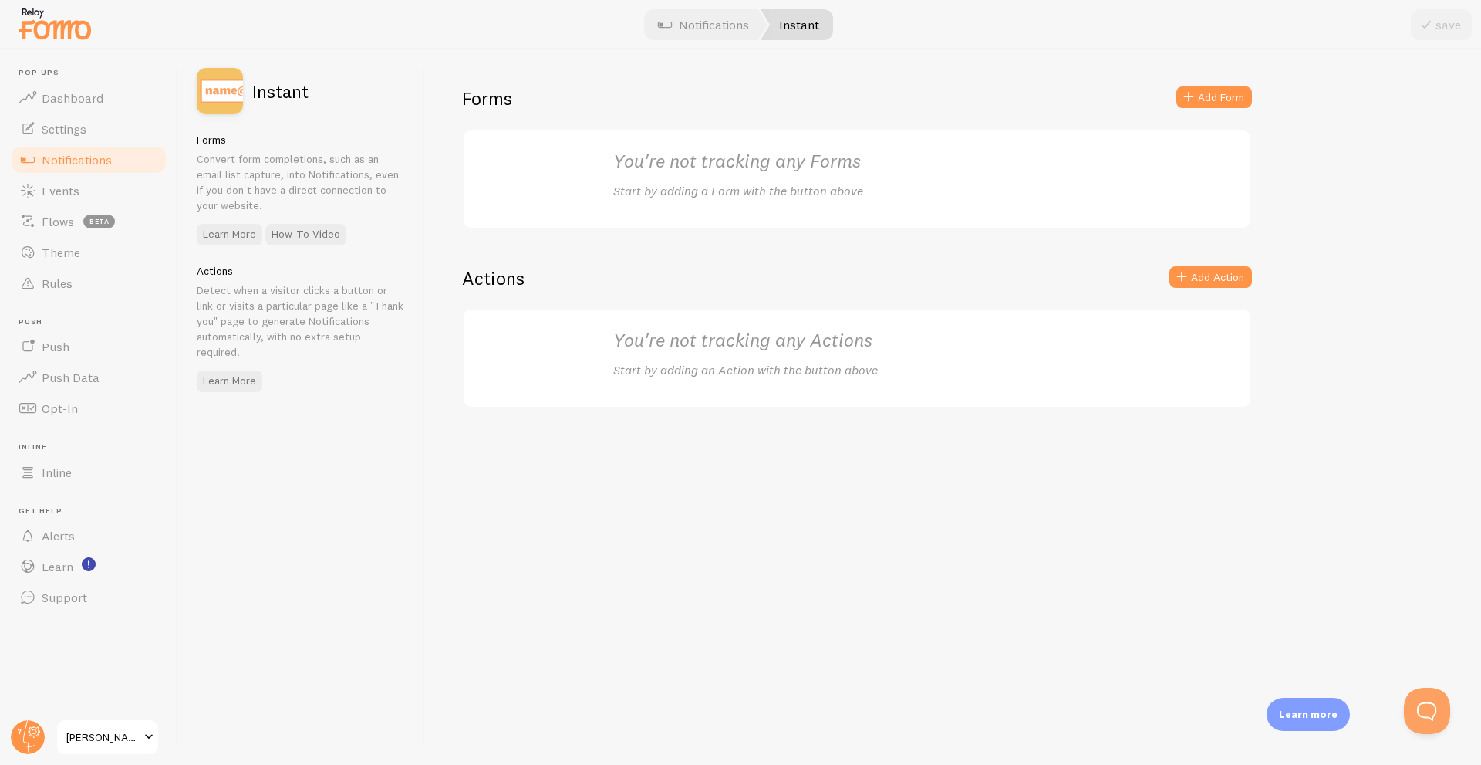
click at [1200, 291] on div "Actions Add Action" at bounding box center [857, 287] width 790 height 42
click at [1211, 269] on button "Add Action" at bounding box center [1211, 277] width 83 height 22
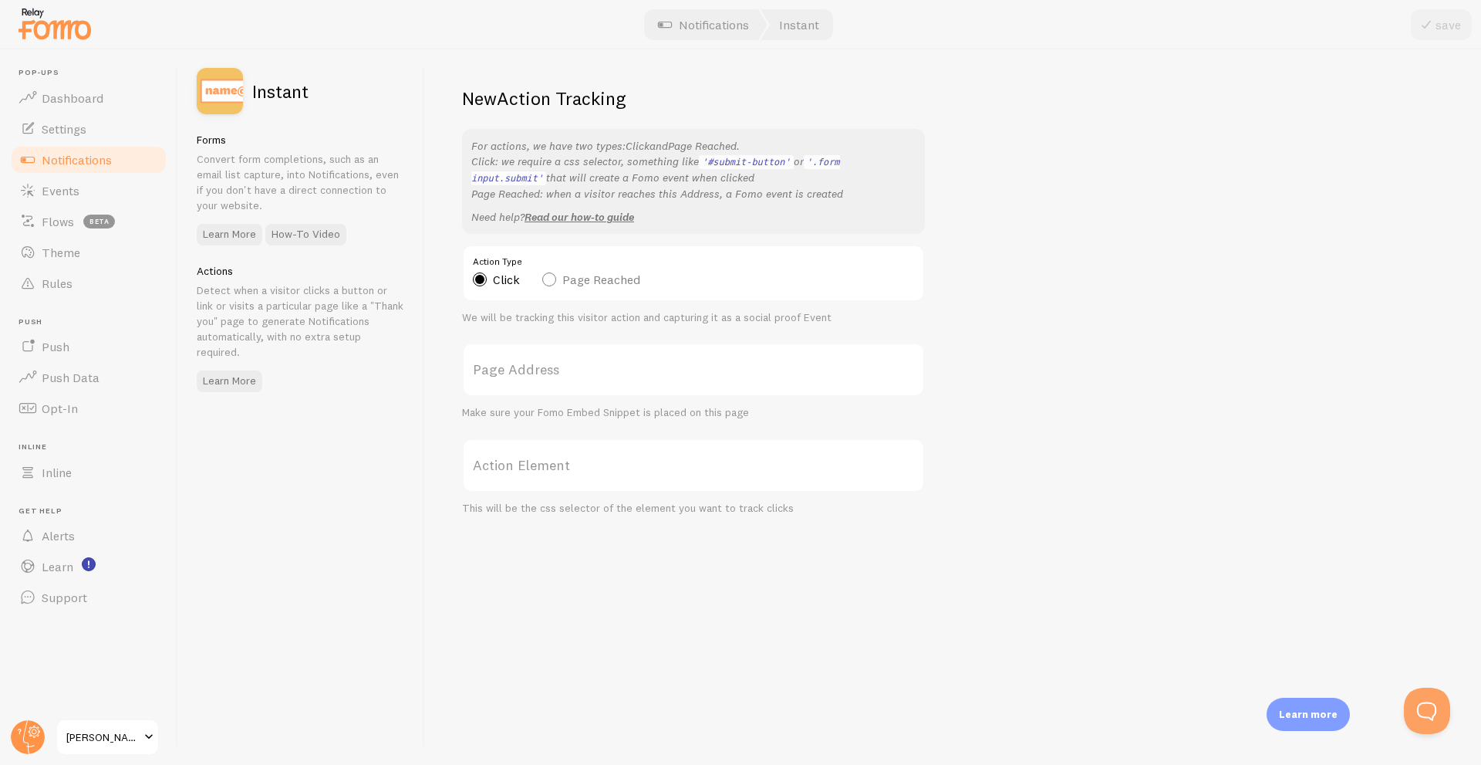
click at [73, 158] on span "Notifications" at bounding box center [77, 159] width 70 height 15
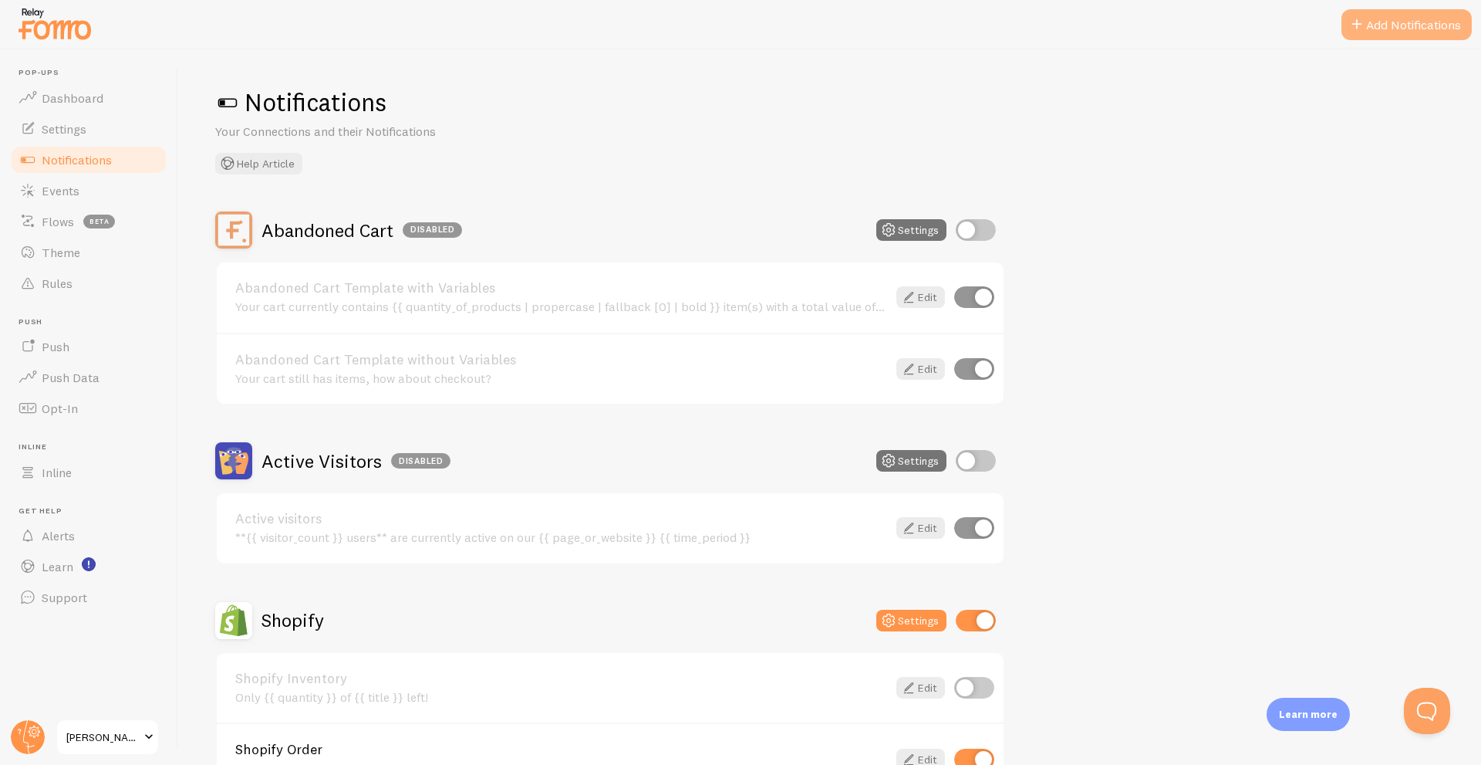
click at [1410, 25] on button "Add Notifications" at bounding box center [1407, 24] width 130 height 31
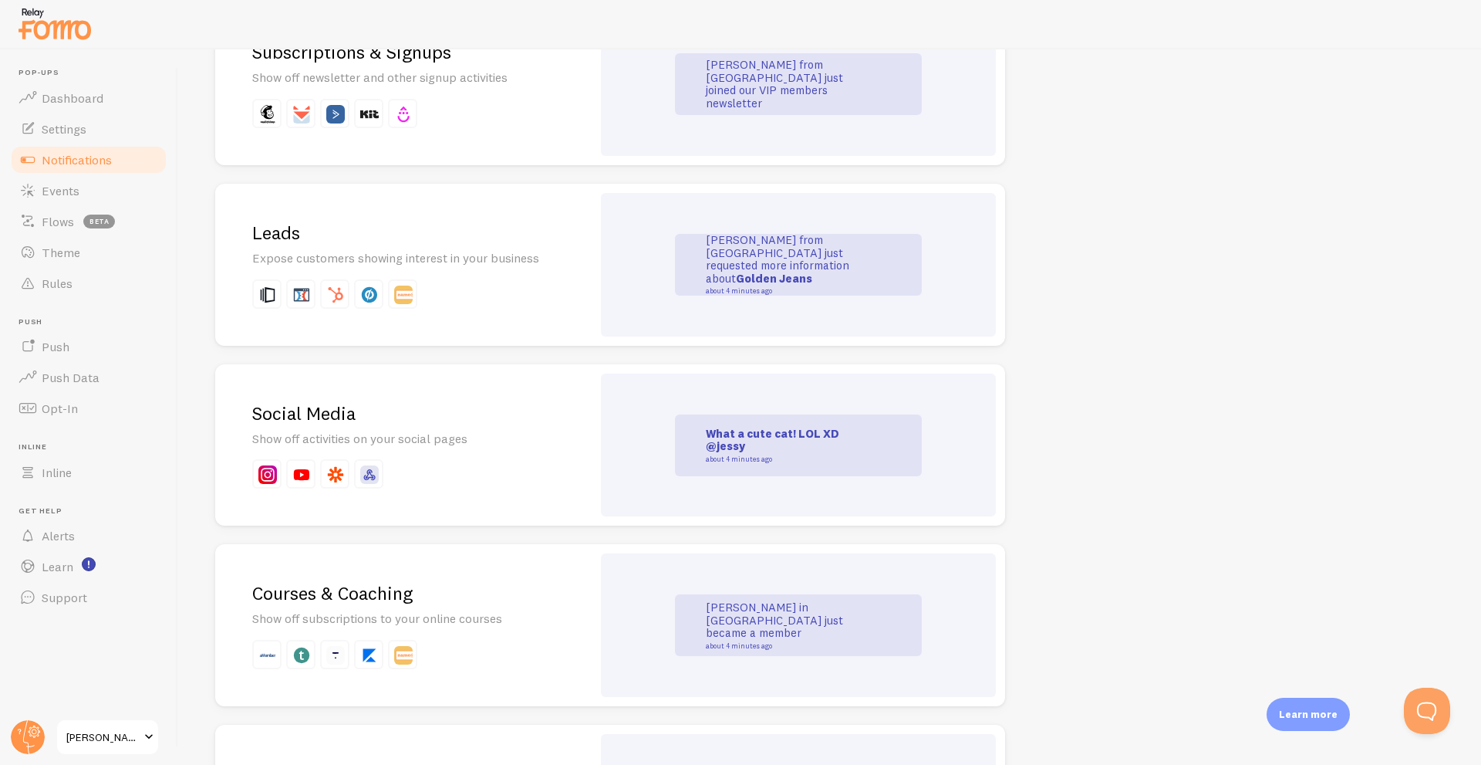
scroll to position [3196, 0]
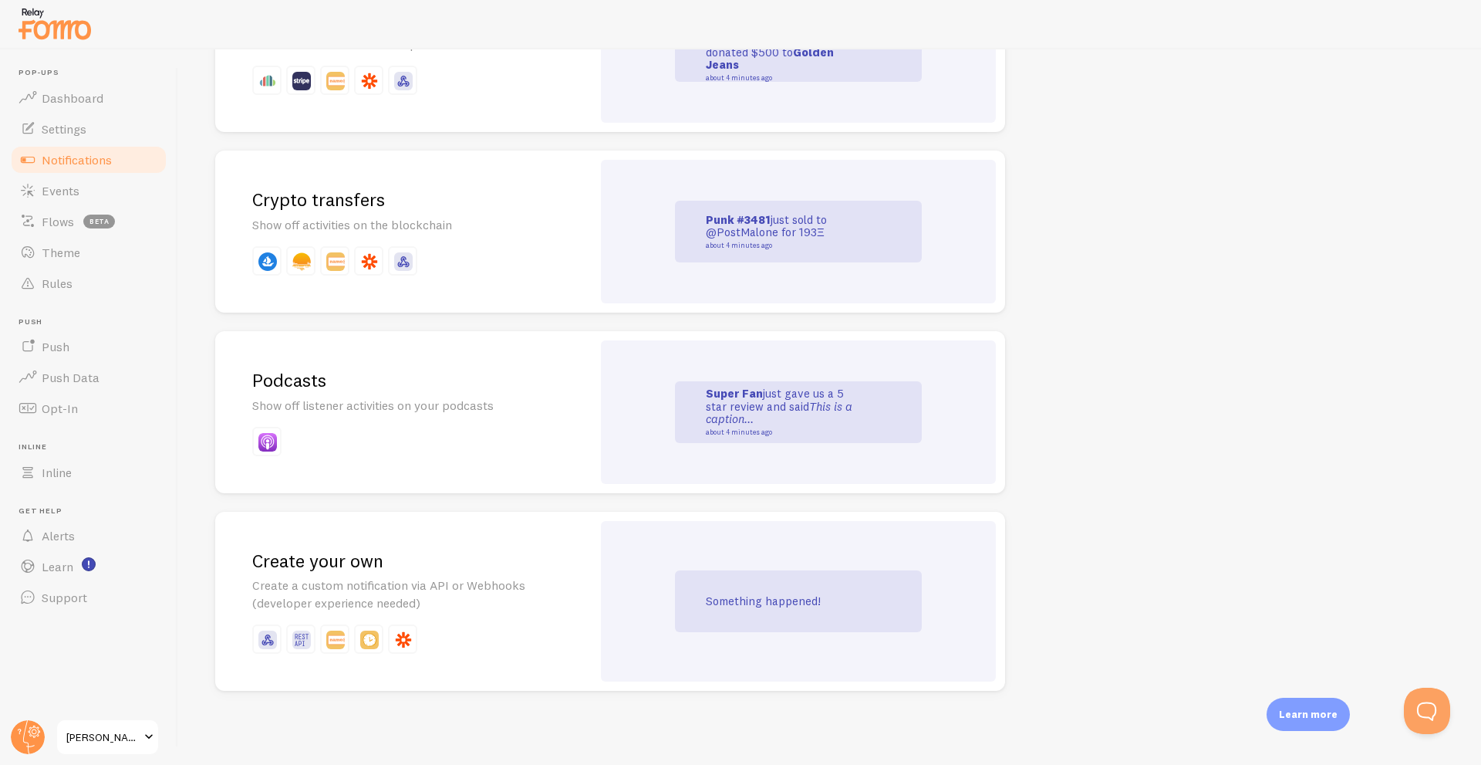
click at [792, 586] on div "Something happened!" at bounding box center [798, 601] width 247 height 62
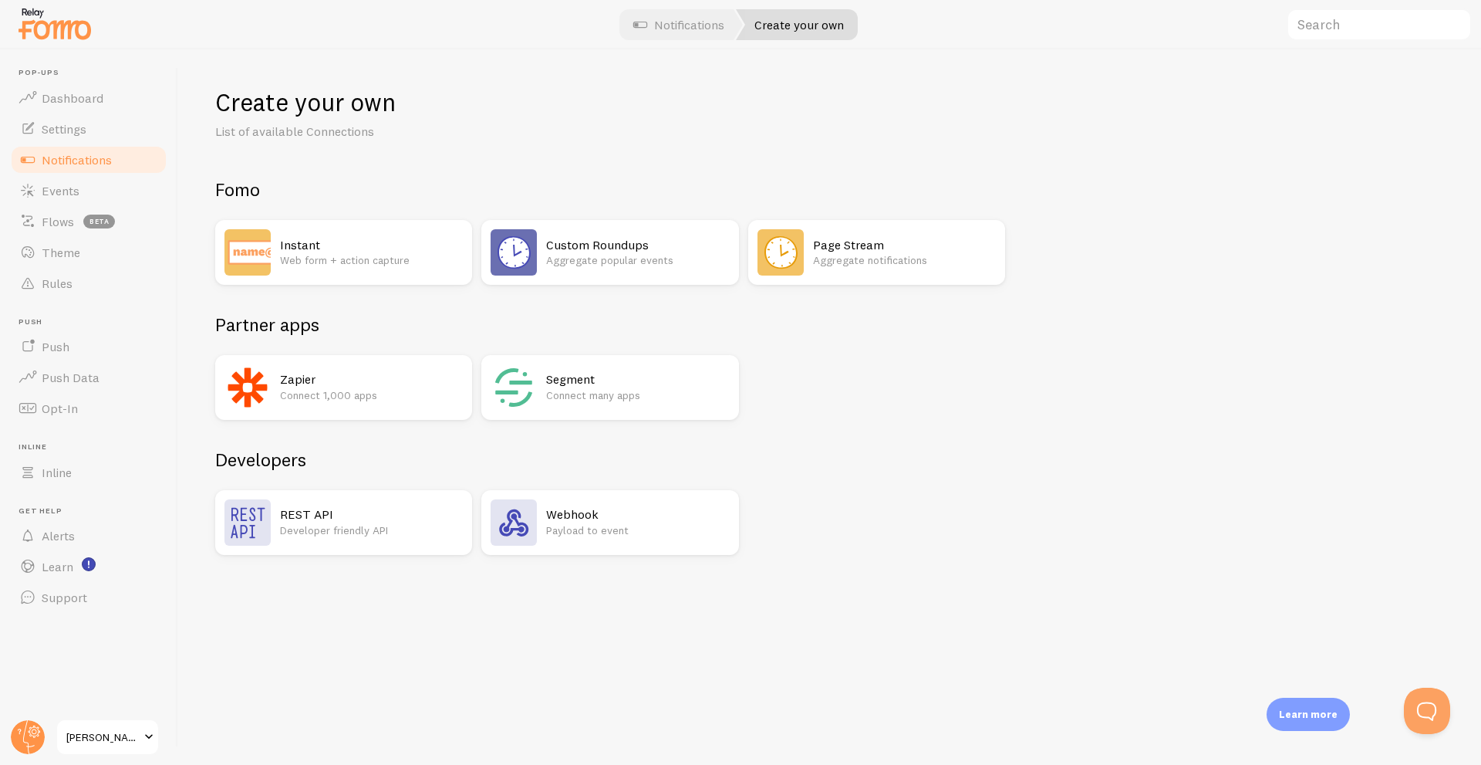
click at [334, 276] on div "Instant Web form + action capture" at bounding box center [343, 252] width 257 height 65
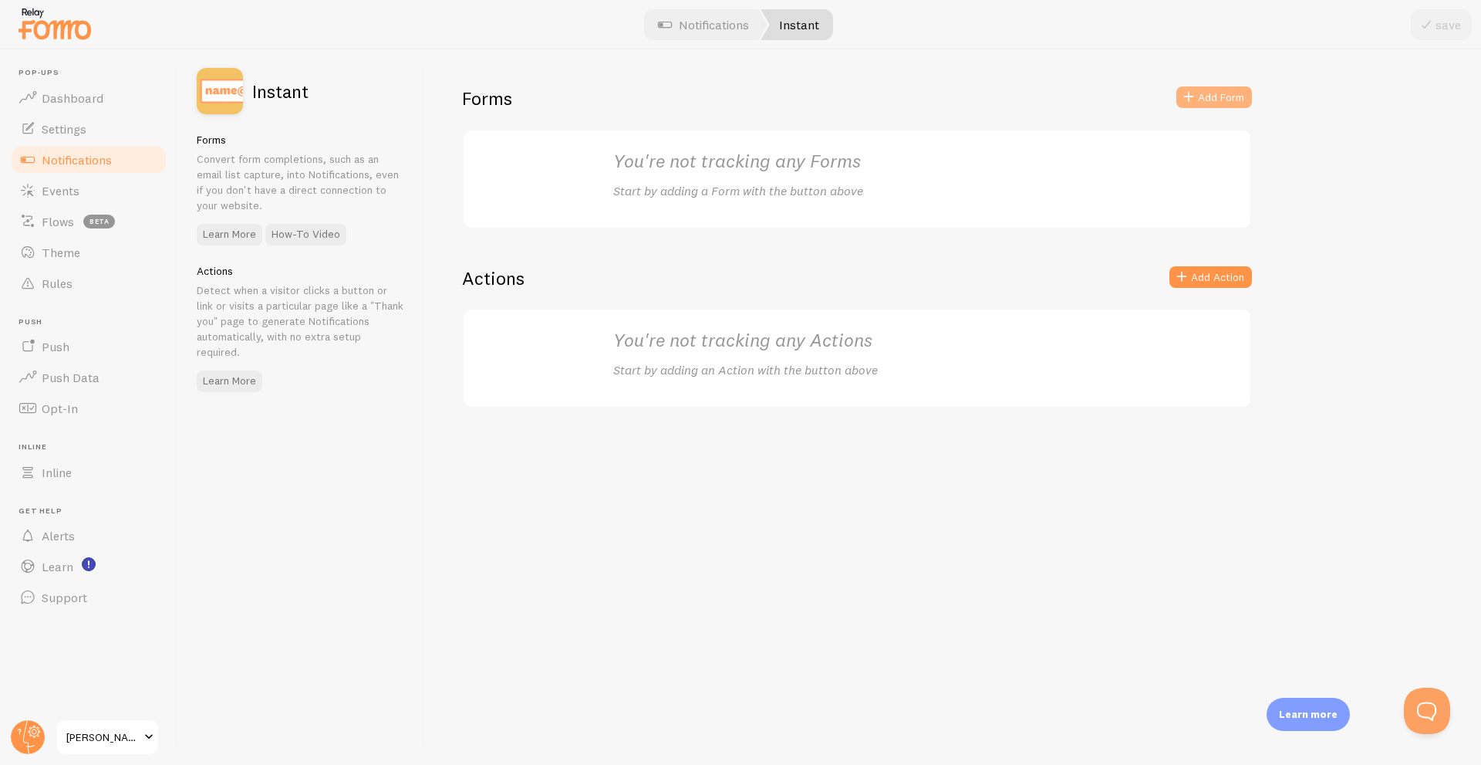
click at [1199, 99] on button "Add Form" at bounding box center [1214, 97] width 76 height 22
